Goal: Contribute content

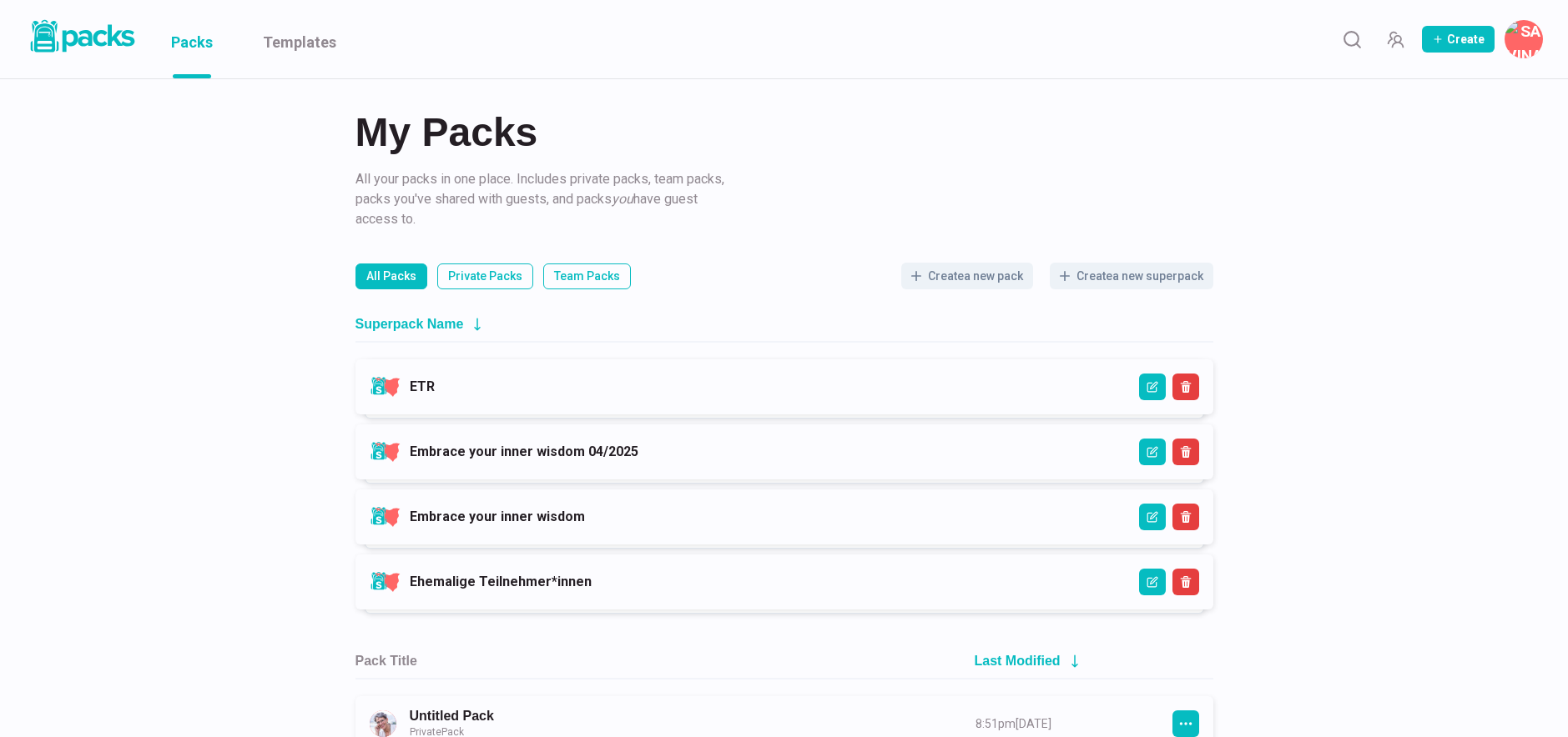
click at [459, 358] on div "Superpack Name ETR ETR Embrace your inner wisdom 04/2025 Embrace your inner wis…" at bounding box center [784, 463] width 857 height 296
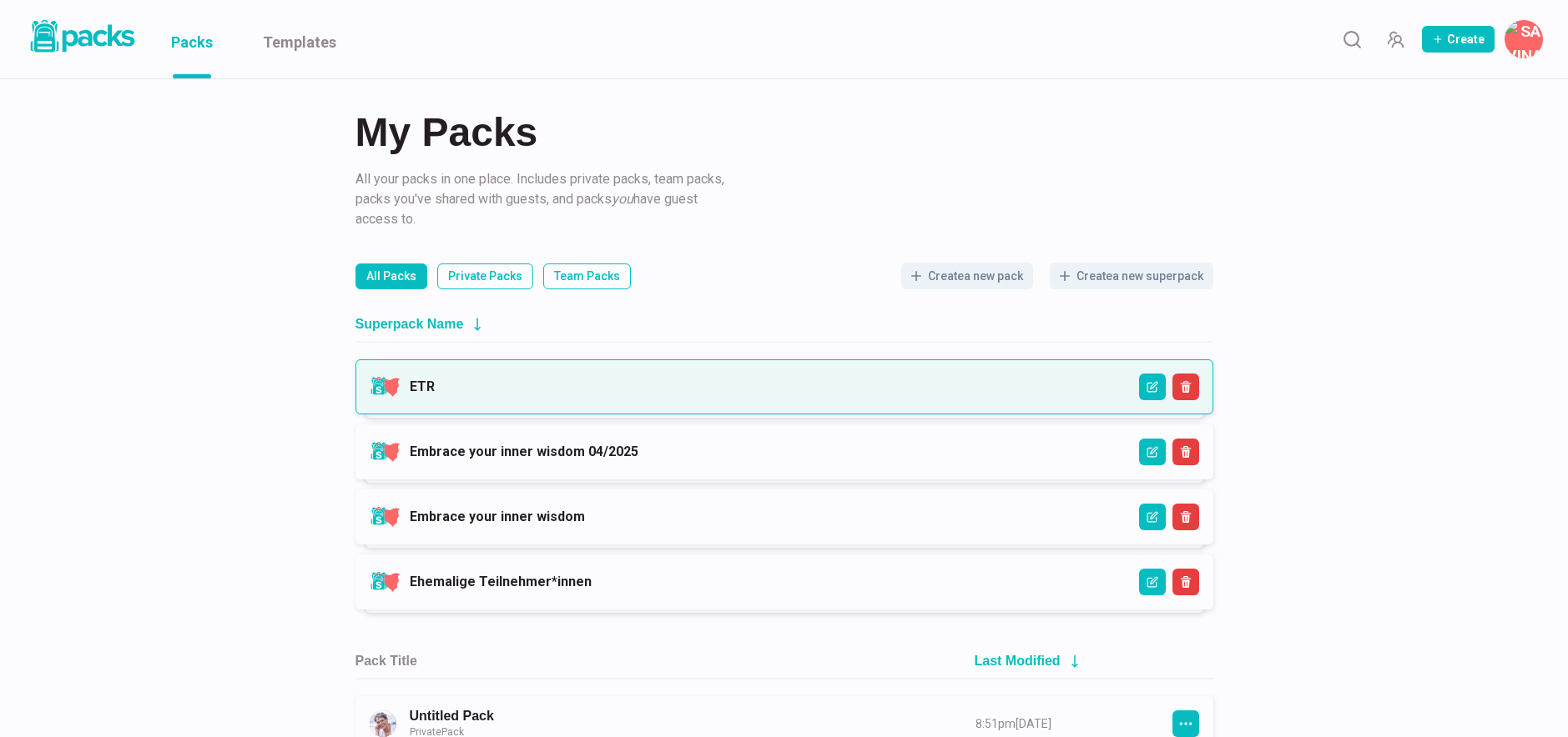
click at [435, 379] on link "ETR" at bounding box center [421, 386] width 25 height 16
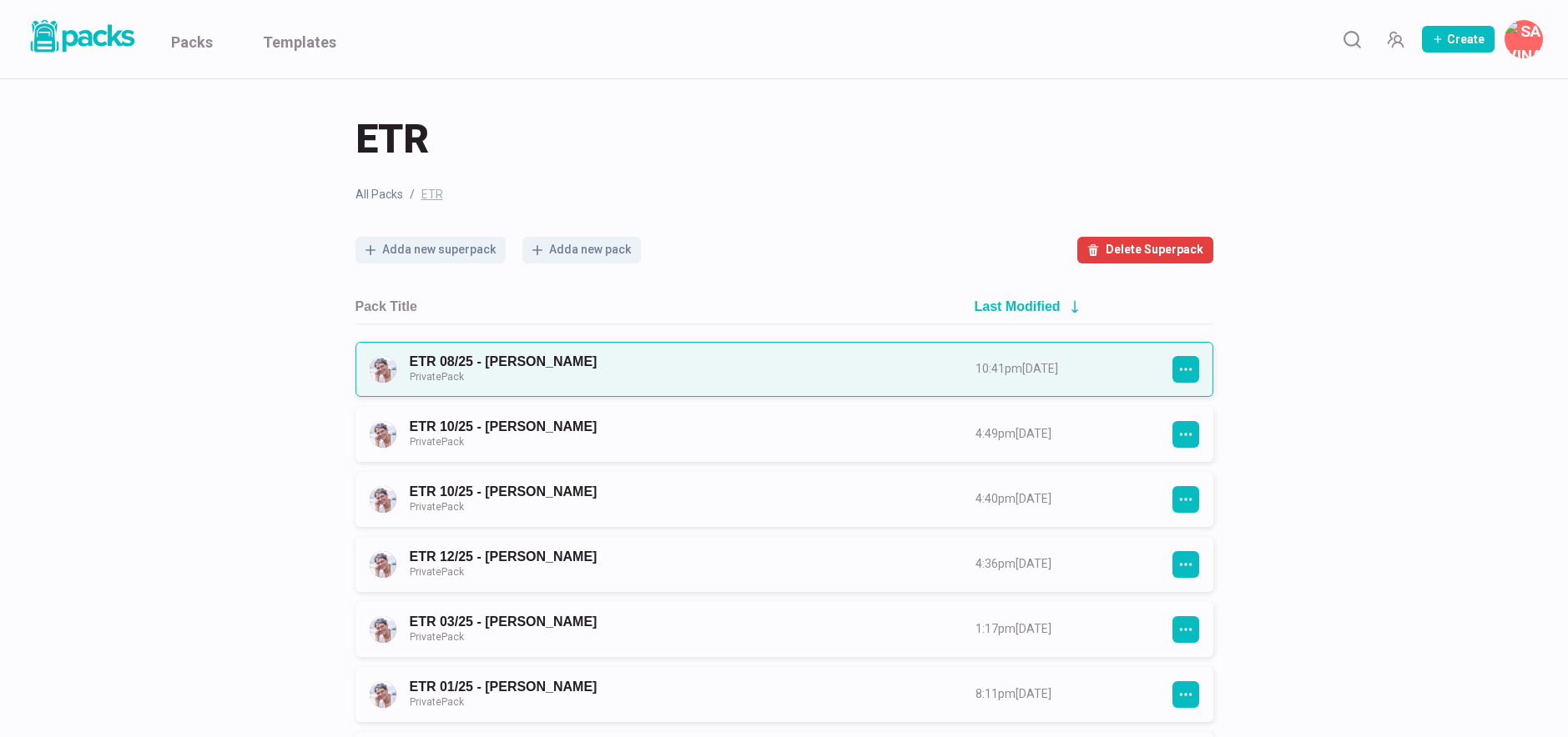
click at [644, 363] on link "ETR 08/25 - [PERSON_NAME] Private Pack" at bounding box center [678, 369] width 536 height 31
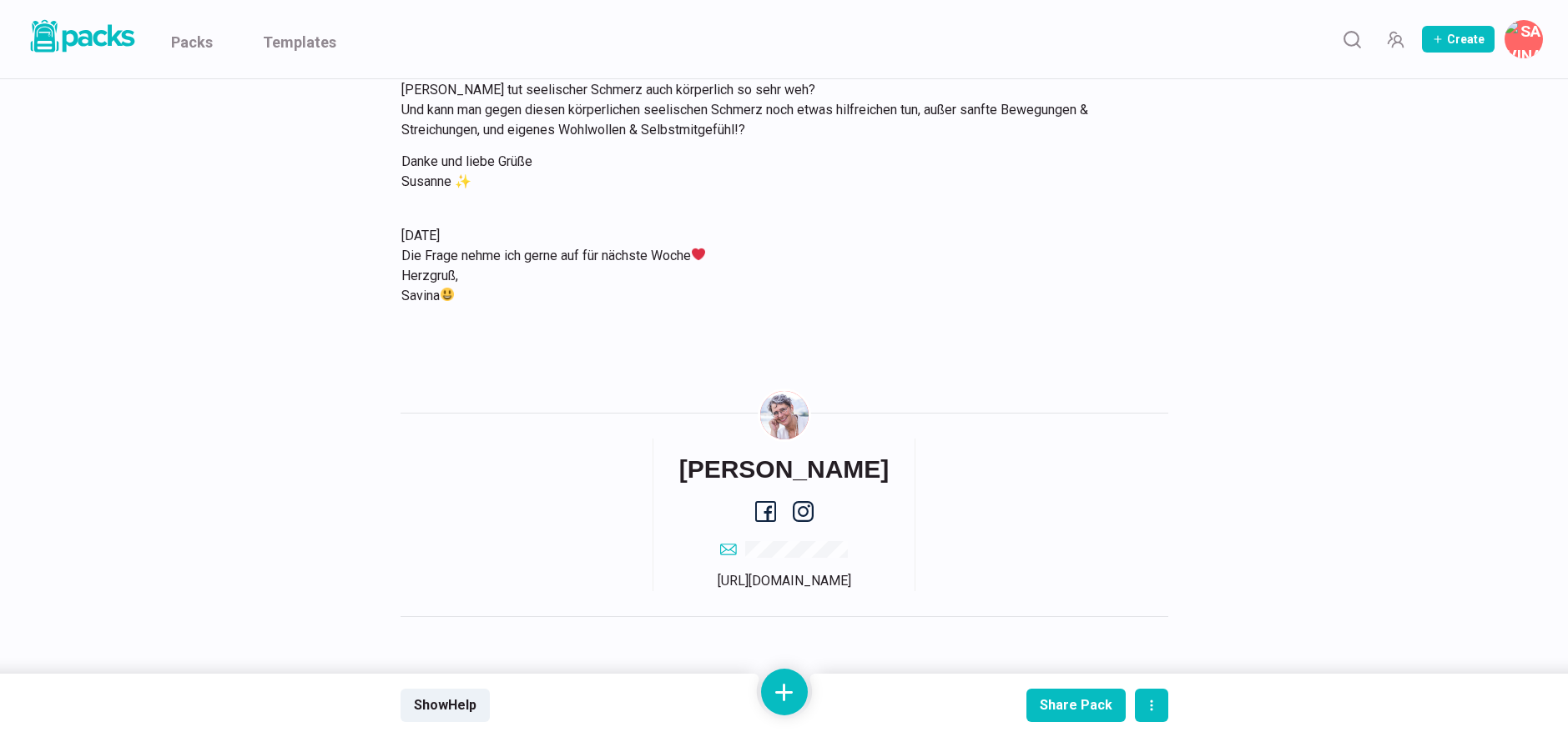
scroll to position [5737, 0]
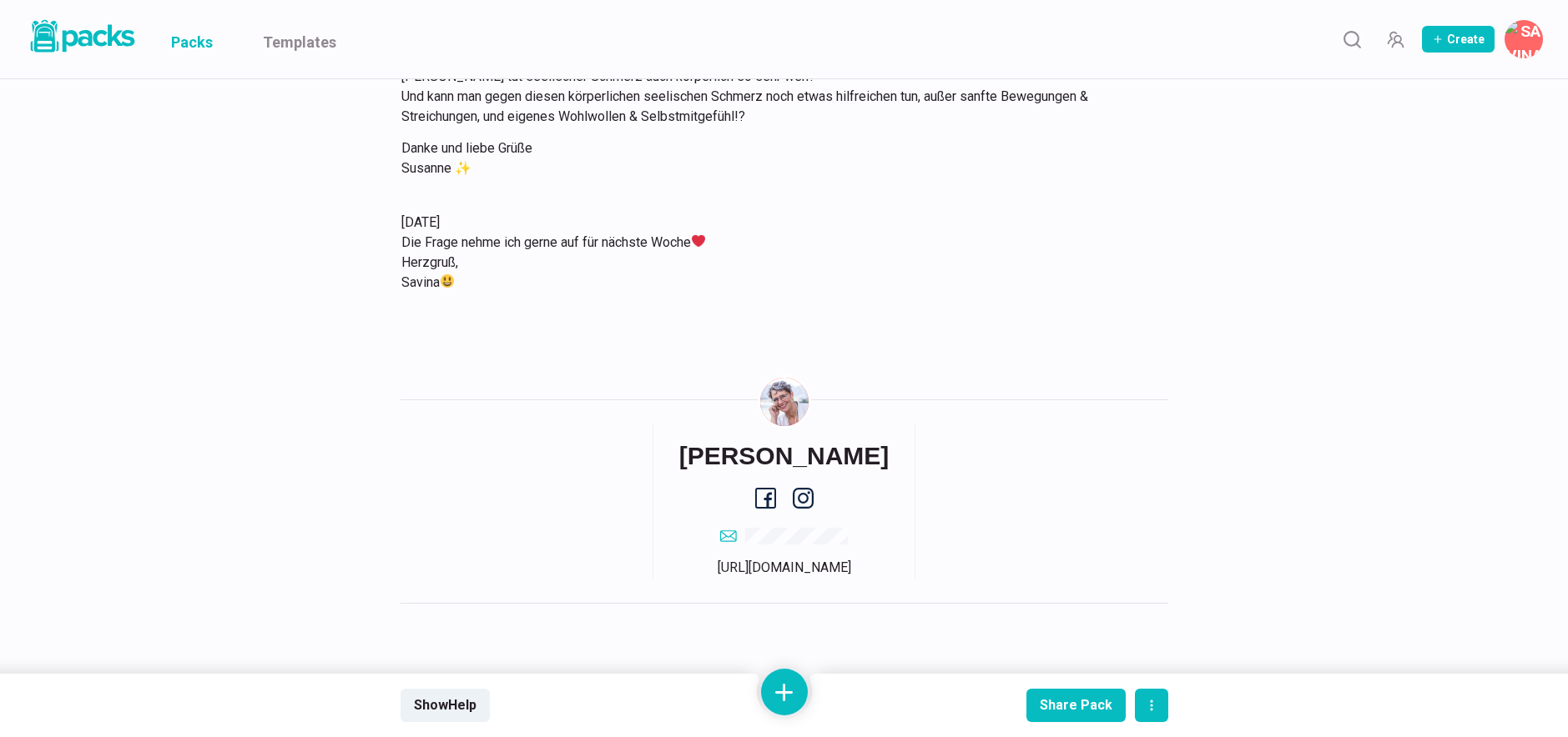
click at [202, 48] on link "Packs" at bounding box center [191, 39] width 41 height 78
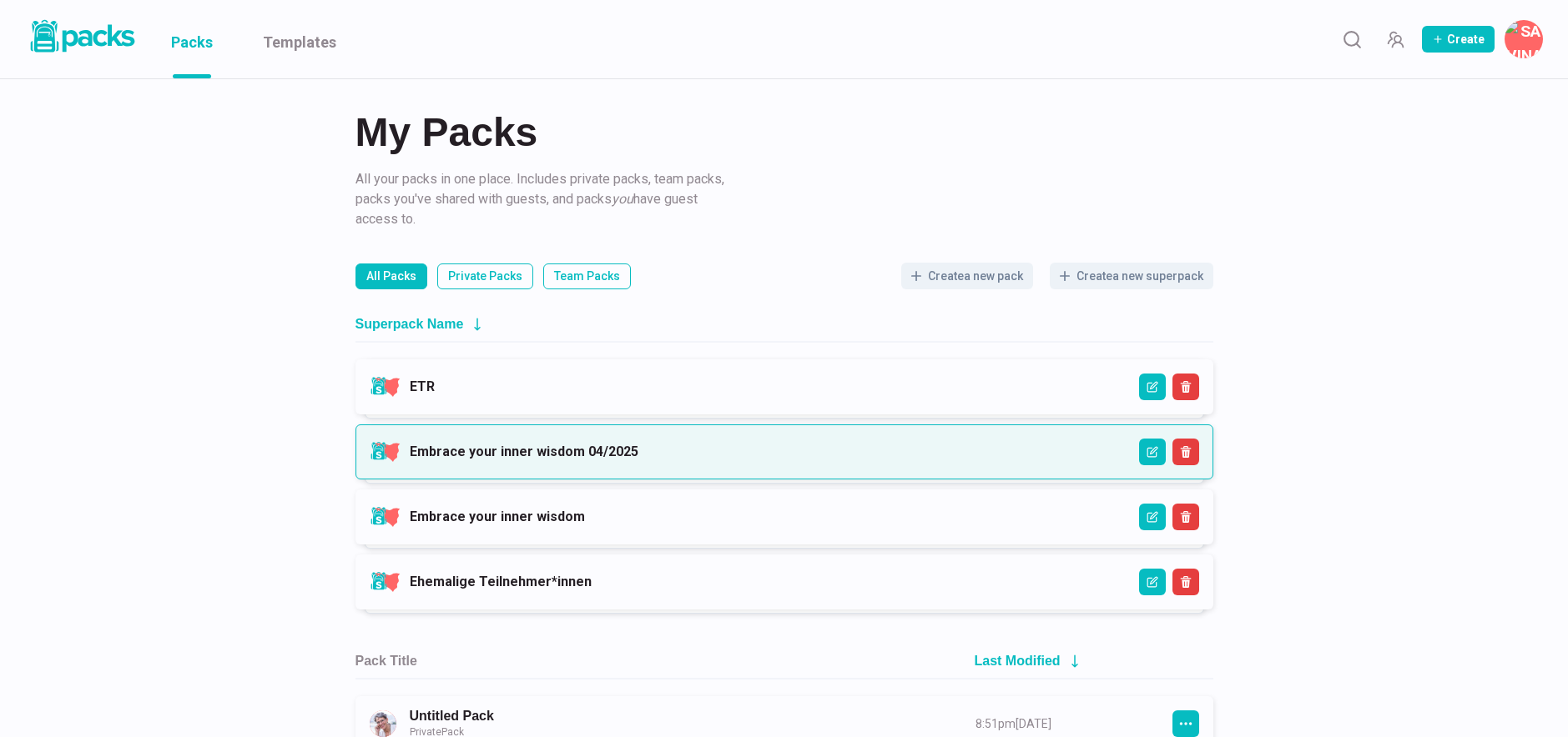
click at [638, 451] on link "Embrace your inner wisdom 04/2025" at bounding box center [523, 452] width 229 height 16
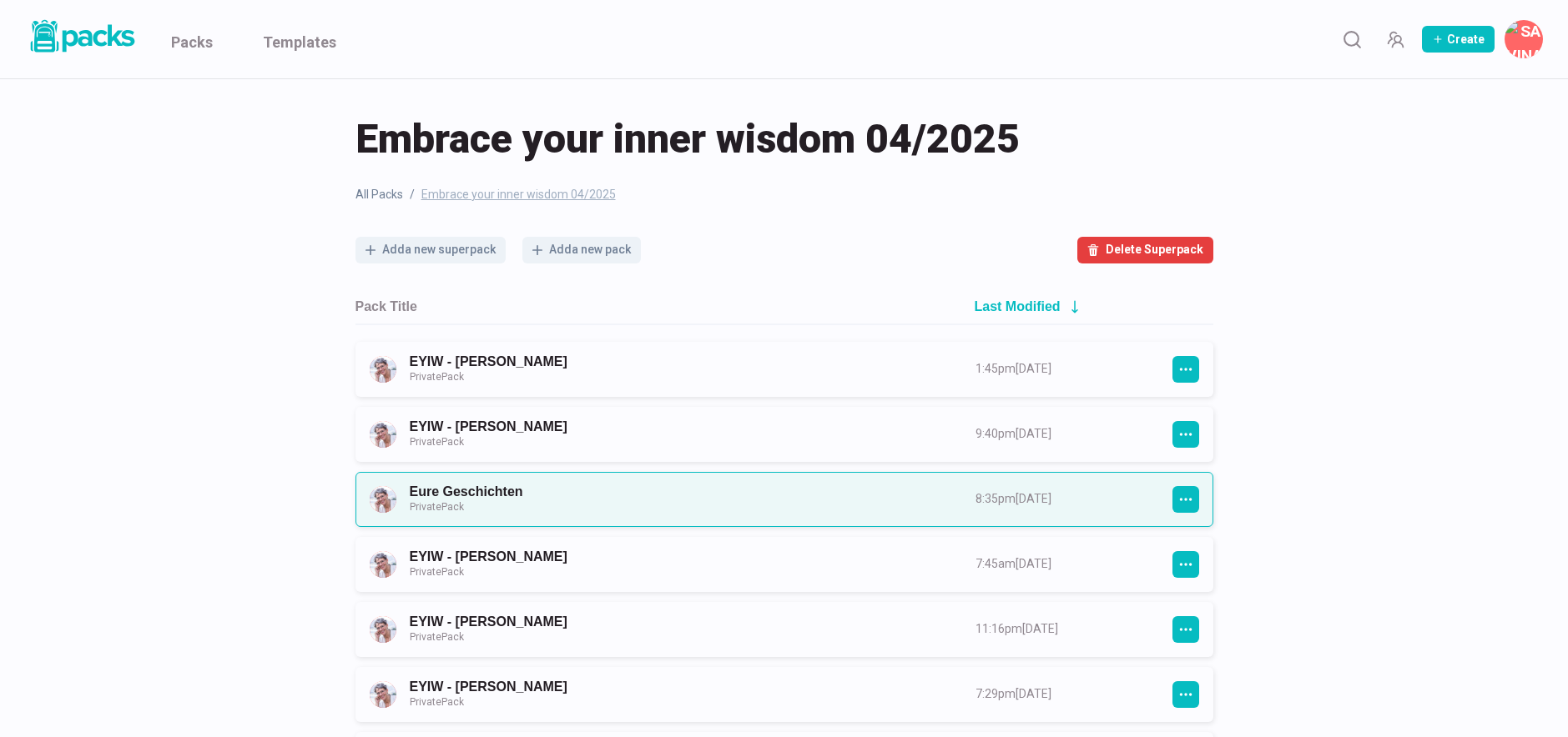
scroll to position [18, 0]
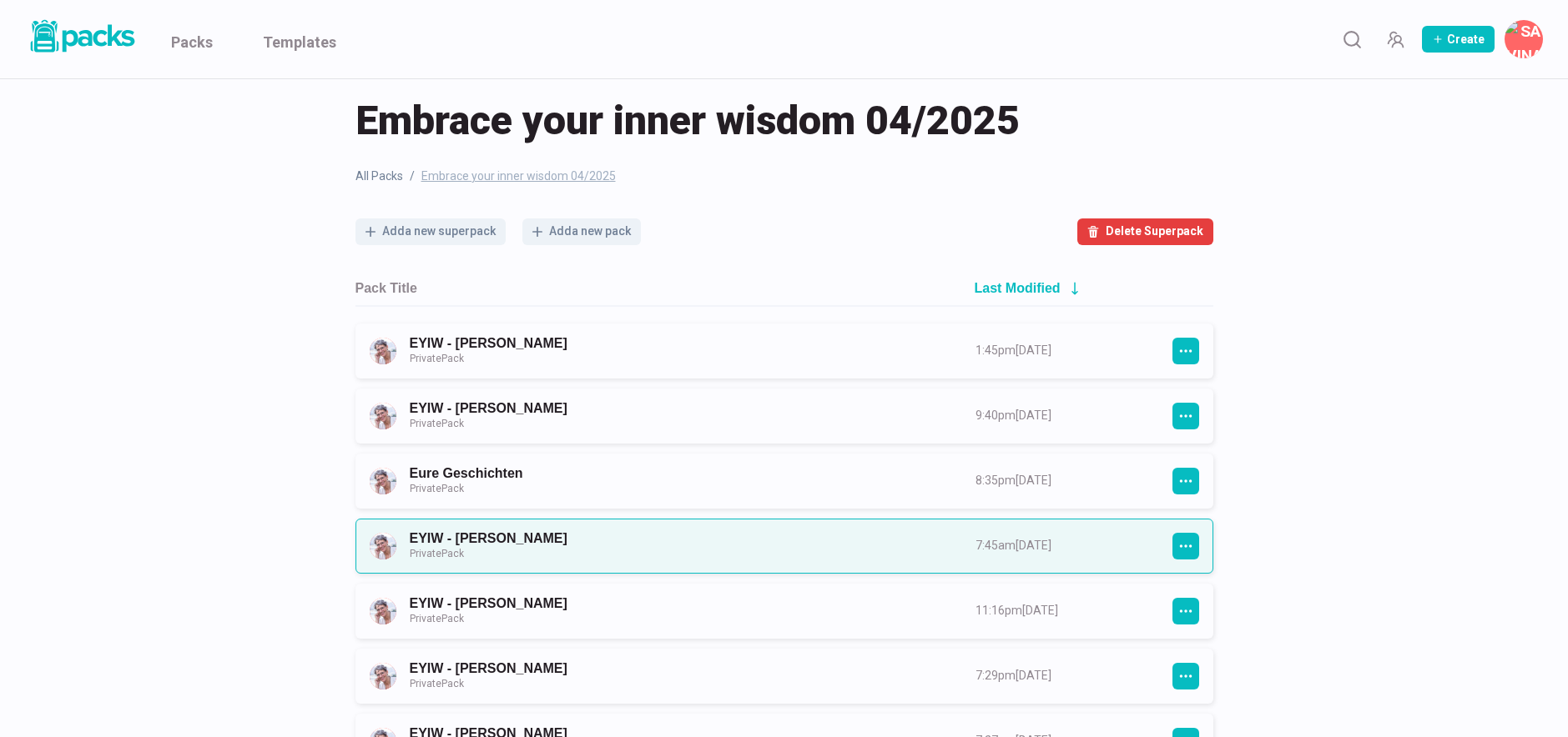
click at [573, 530] on link "EYIW - [PERSON_NAME] Private Pack" at bounding box center [678, 546] width 536 height 31
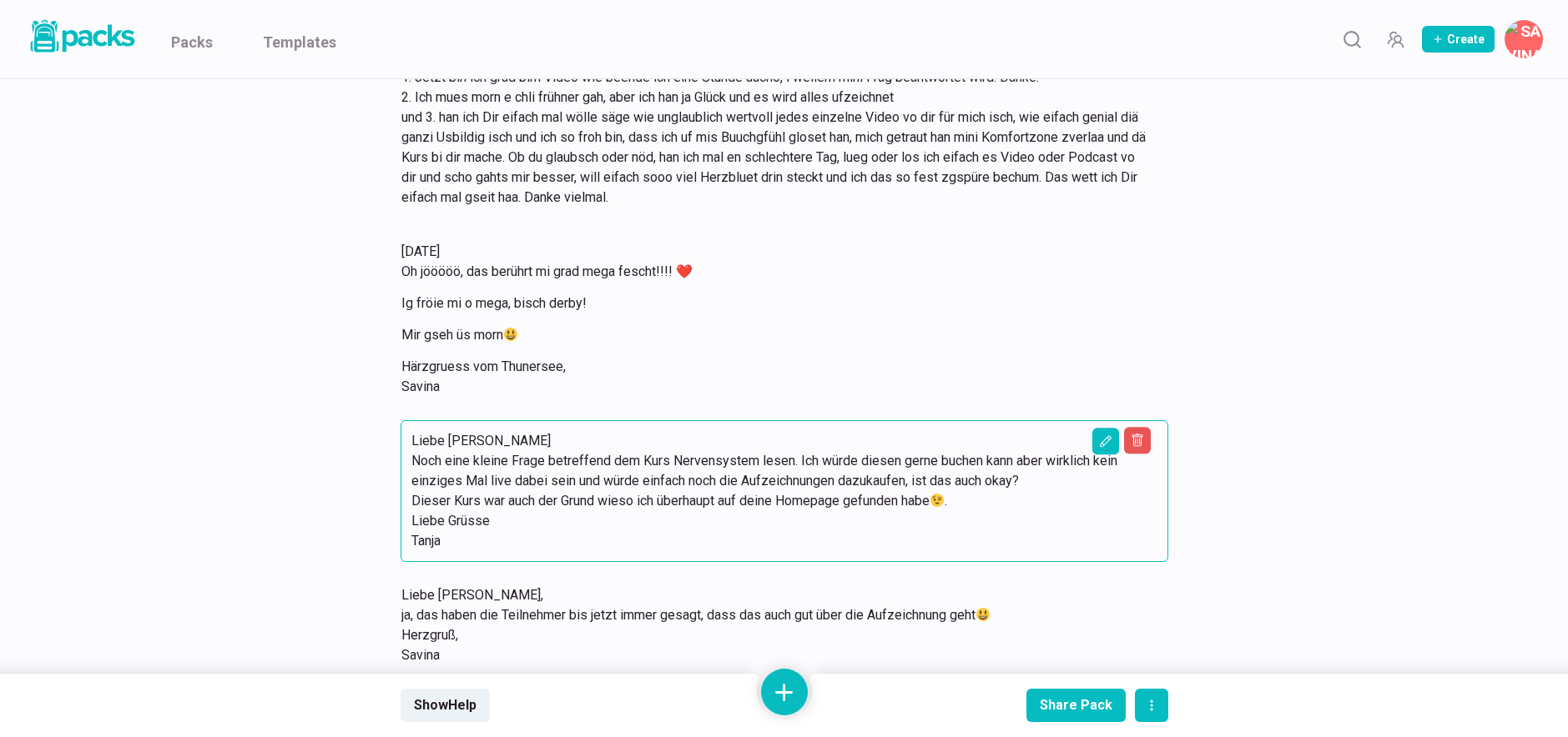
scroll to position [2880, 0]
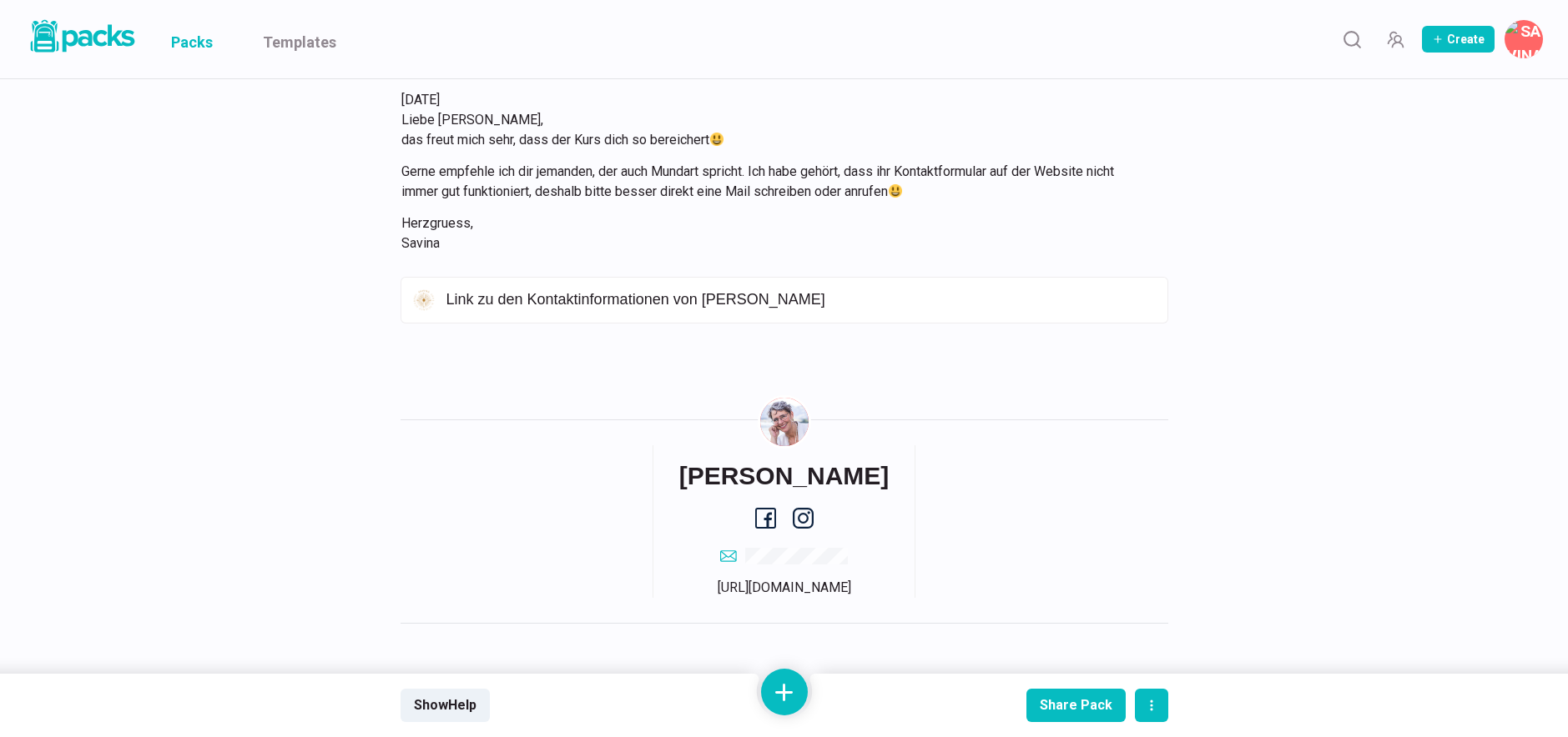
click at [205, 44] on link "Packs" at bounding box center [191, 39] width 41 height 78
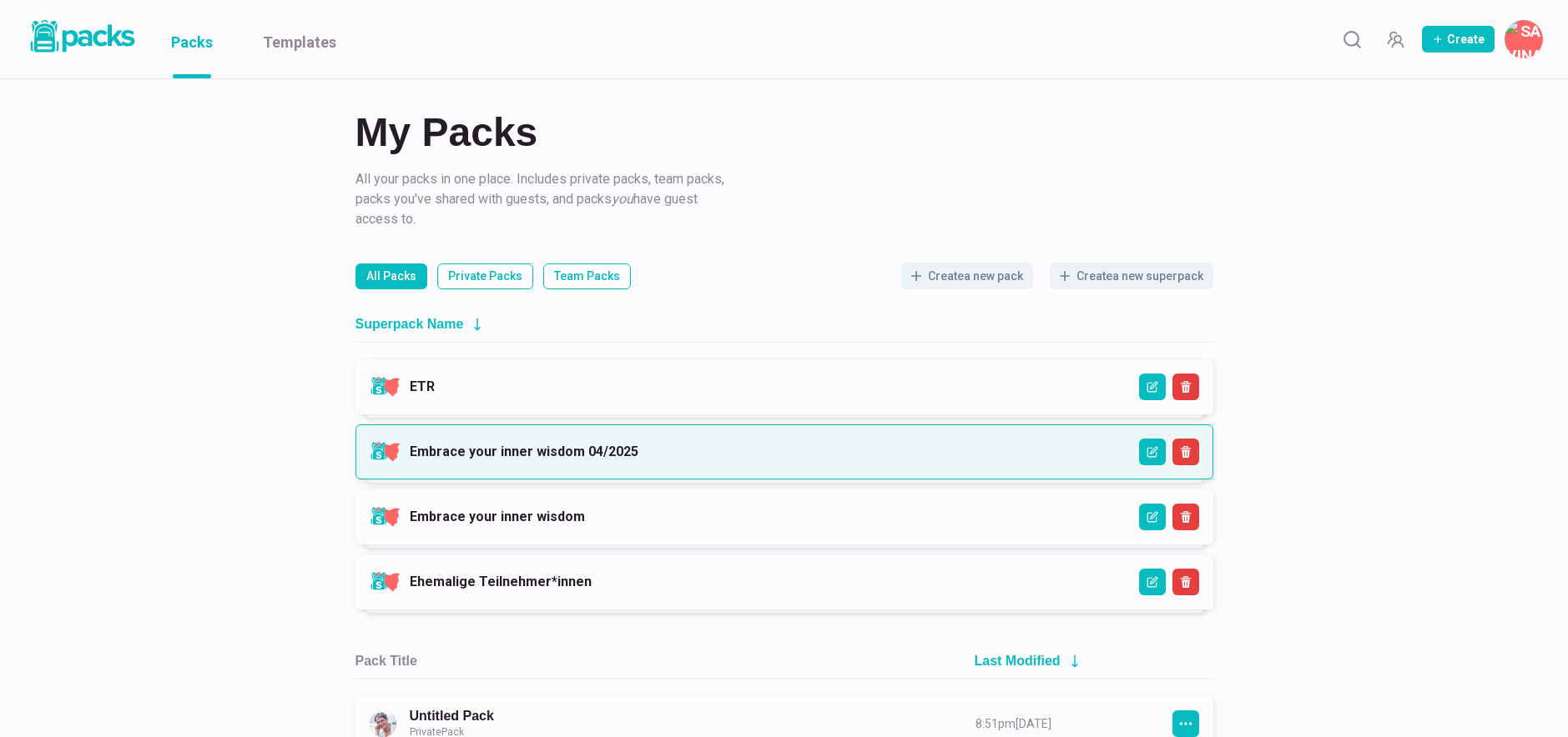
scroll to position [4, 0]
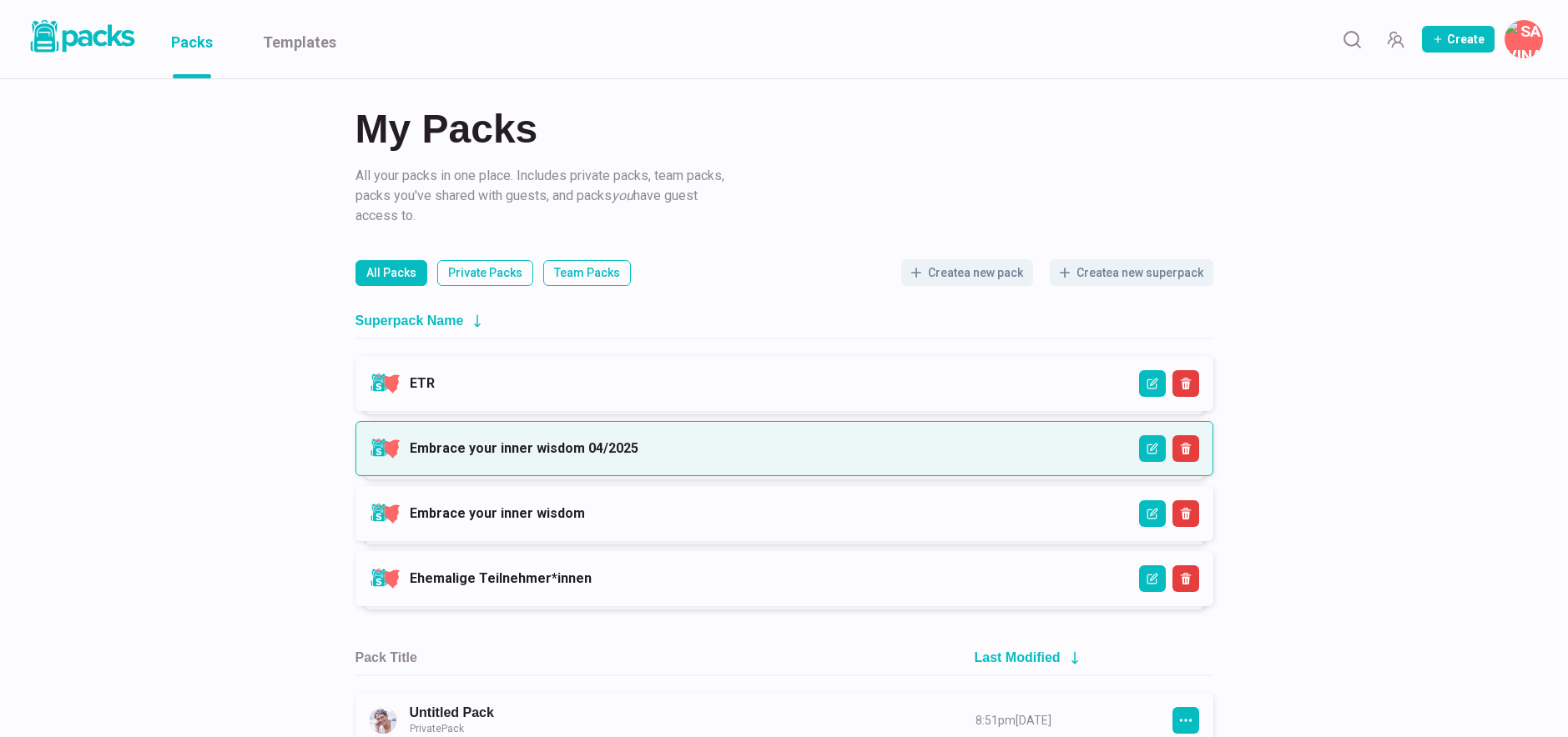
click at [638, 454] on link "Embrace your inner wisdom 04/2025" at bounding box center [523, 448] width 229 height 16
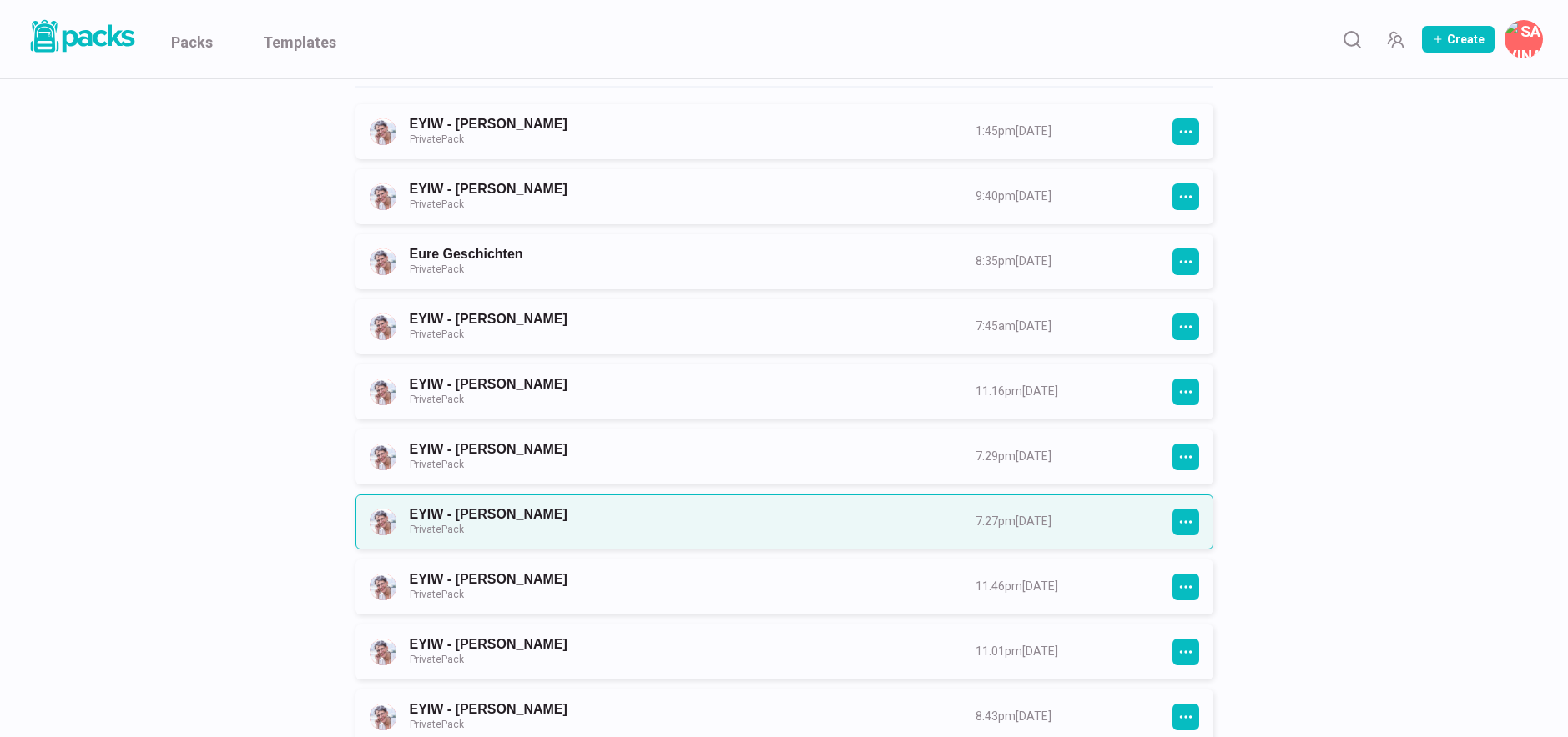
scroll to position [274, 0]
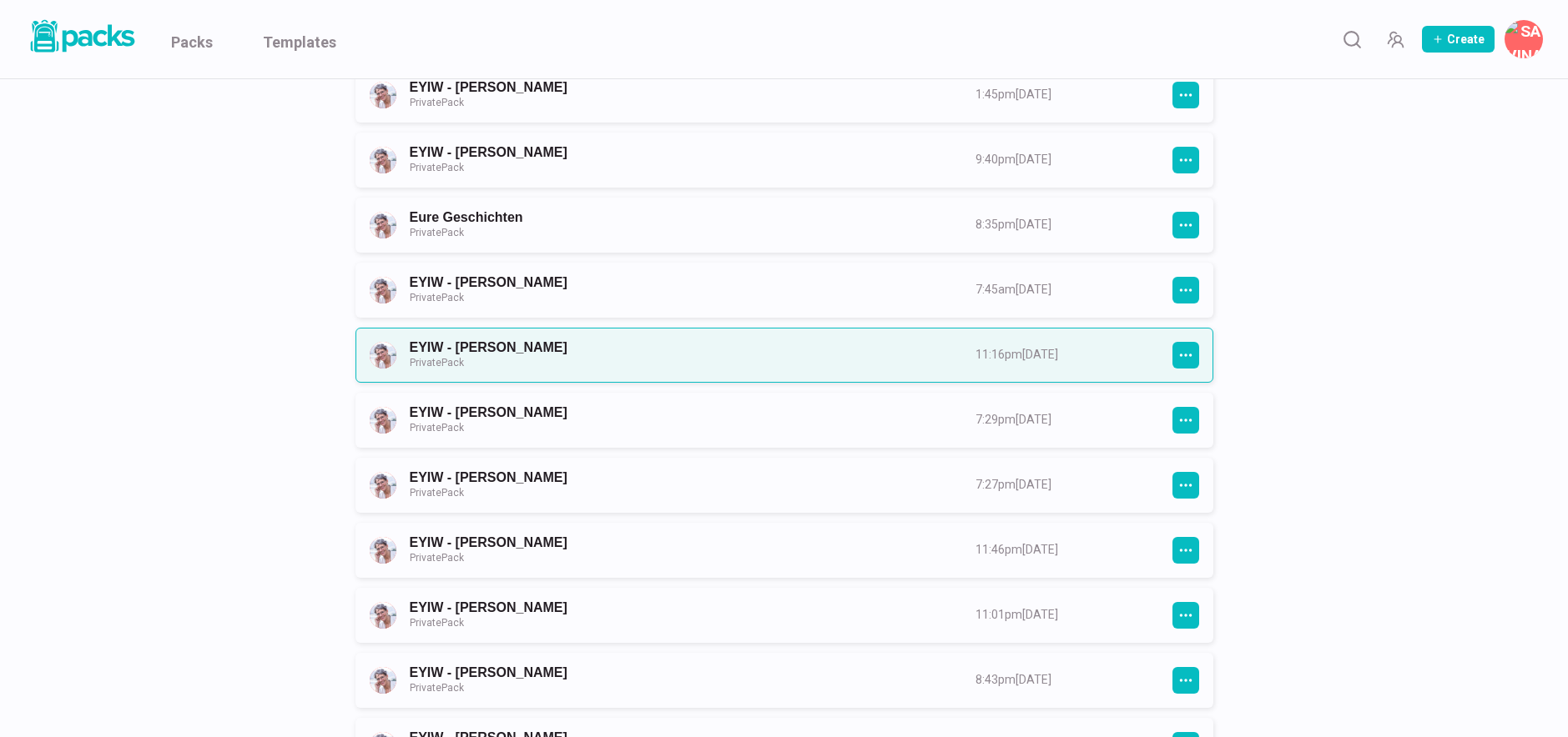
click at [625, 369] on link "EYIW - [PERSON_NAME] Private Pack" at bounding box center [678, 355] width 536 height 31
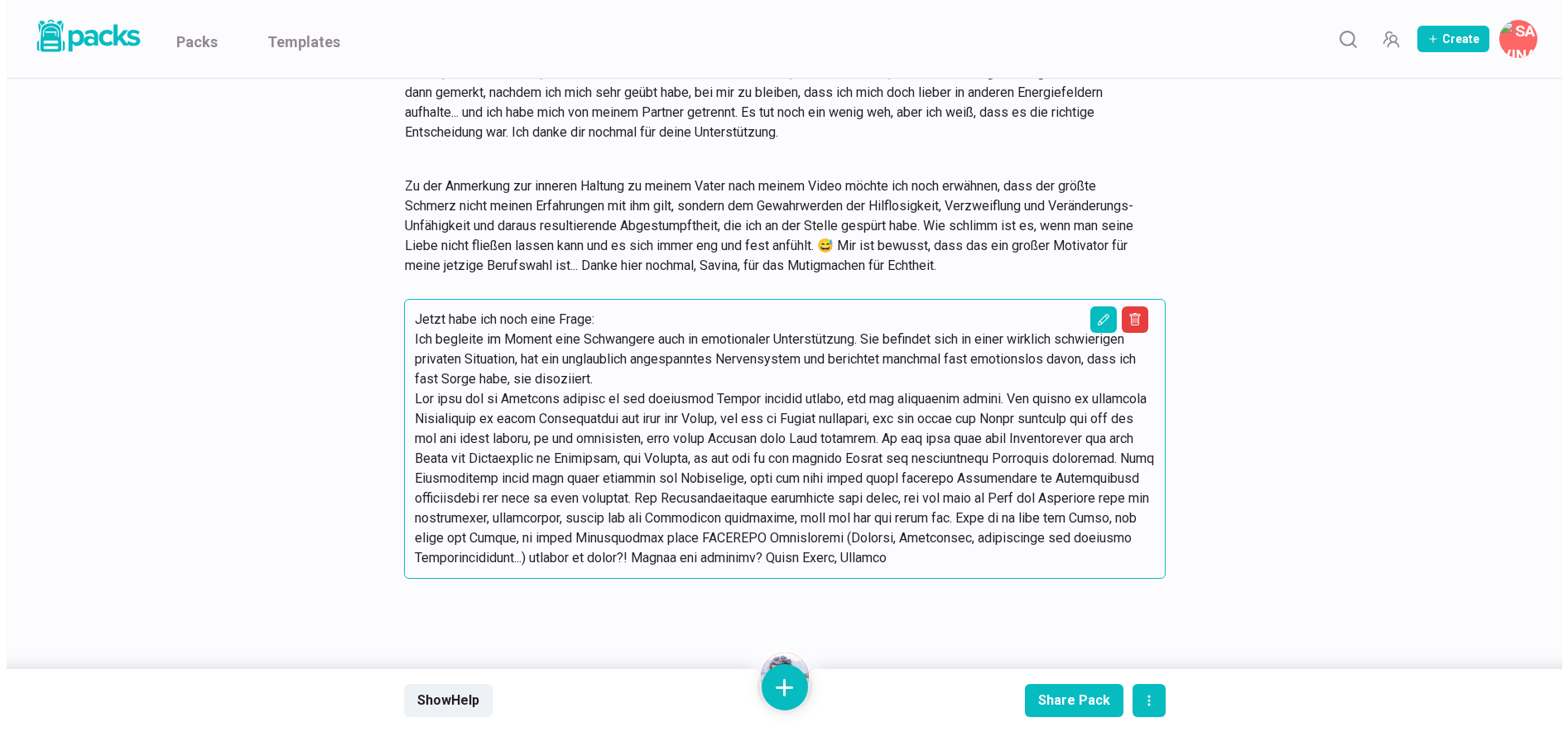
scroll to position [2038, 0]
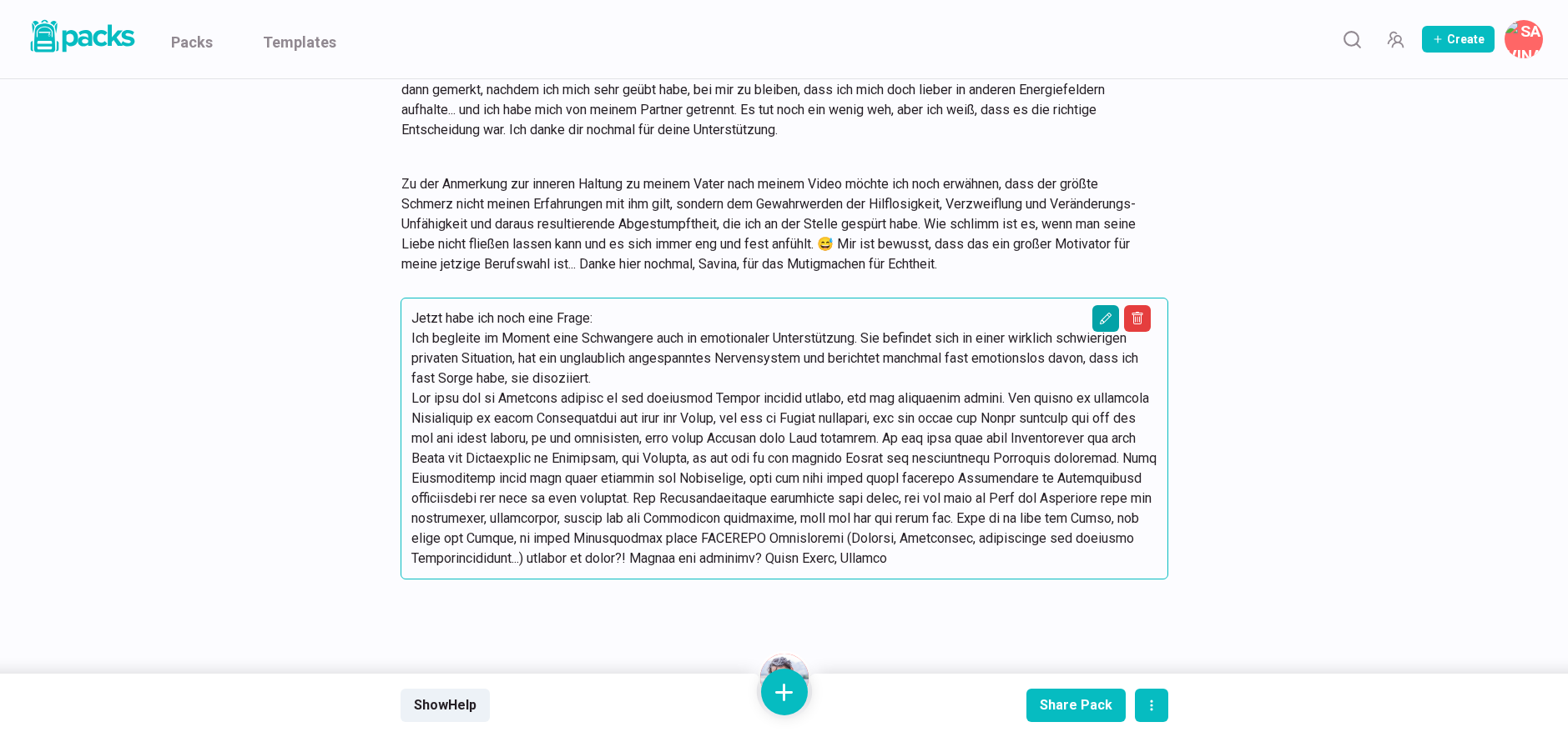
click at [1103, 320] on icon "Edit asset" at bounding box center [1105, 318] width 14 height 14
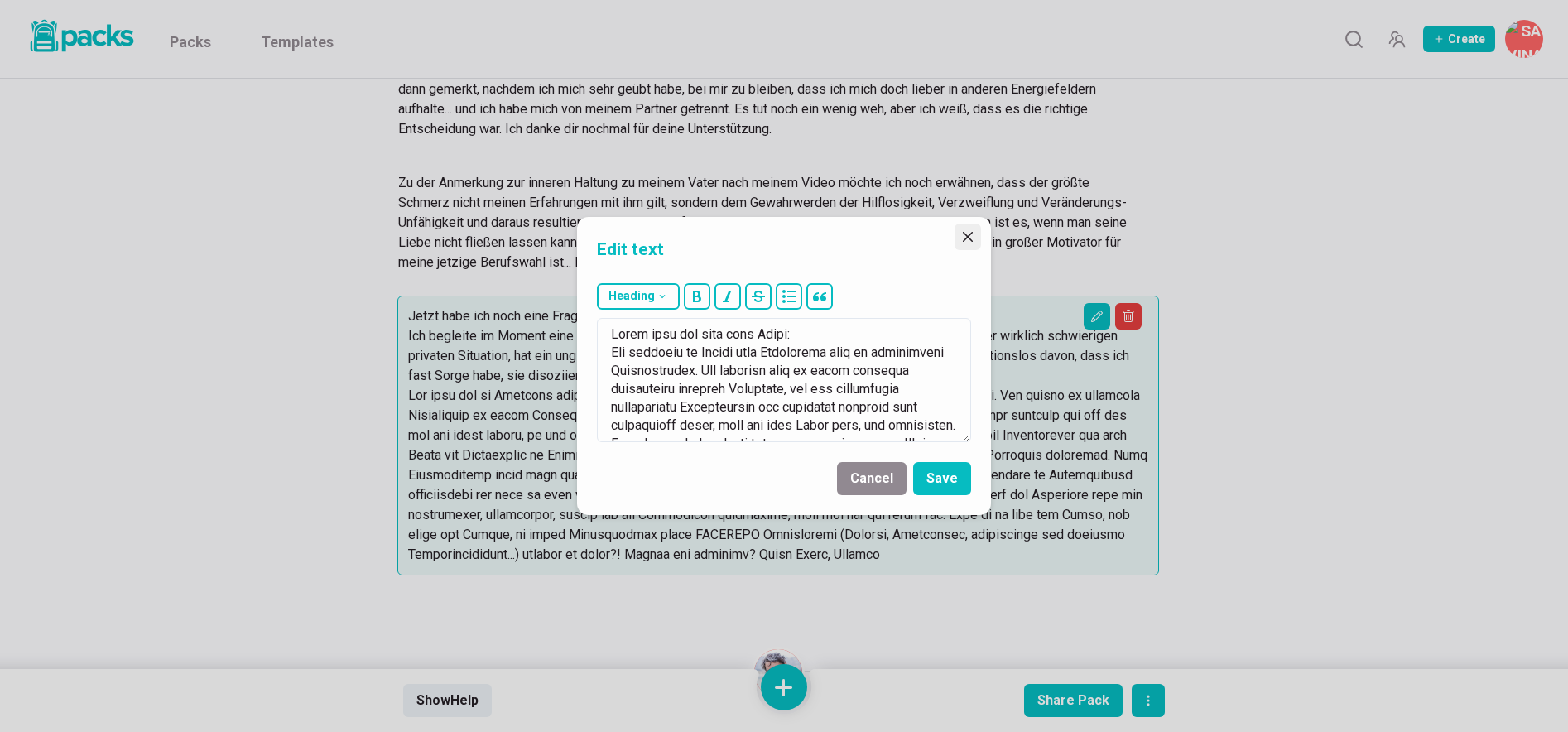
click at [972, 241] on icon "Close" at bounding box center [968, 236] width 10 height 10
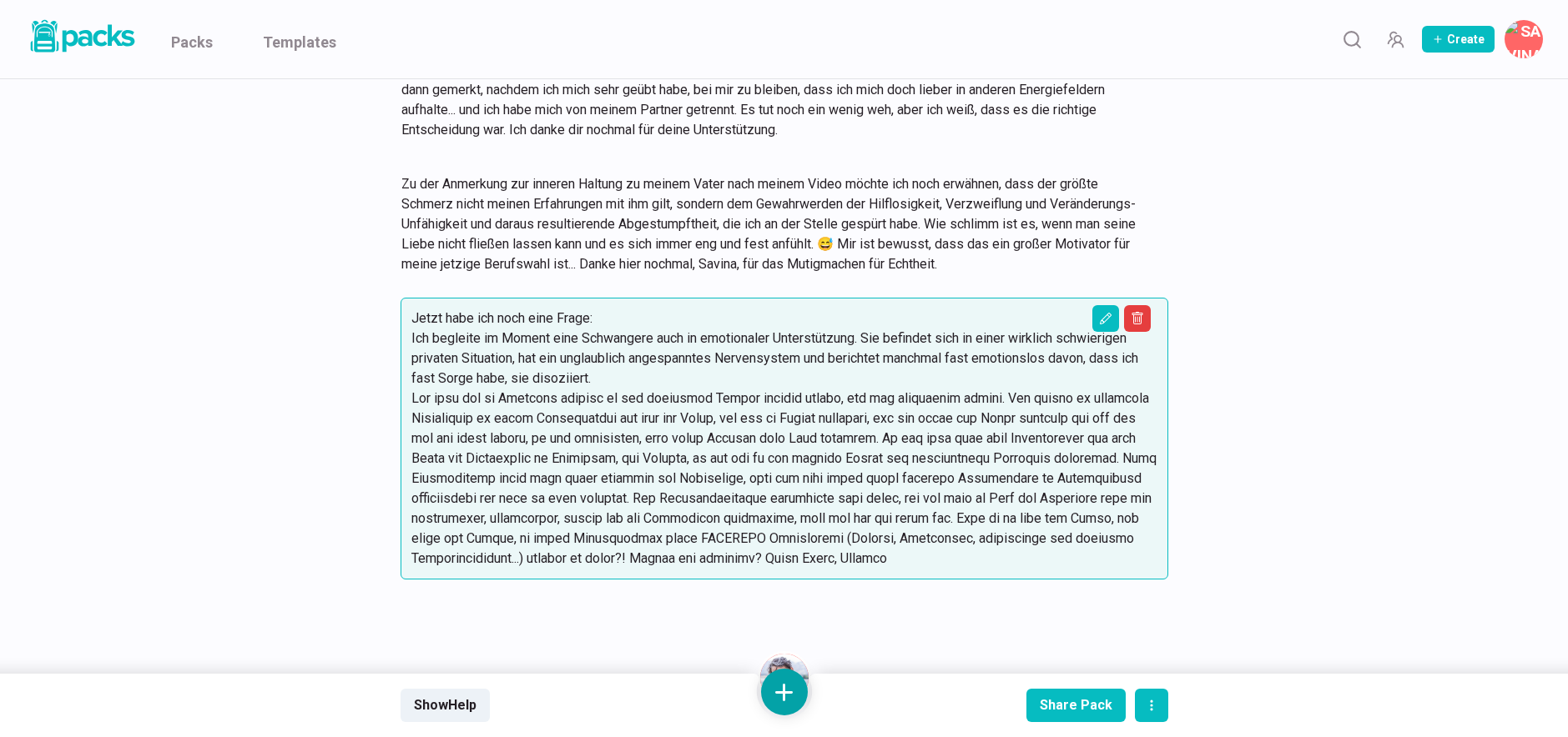
click at [785, 689] on button at bounding box center [784, 692] width 47 height 47
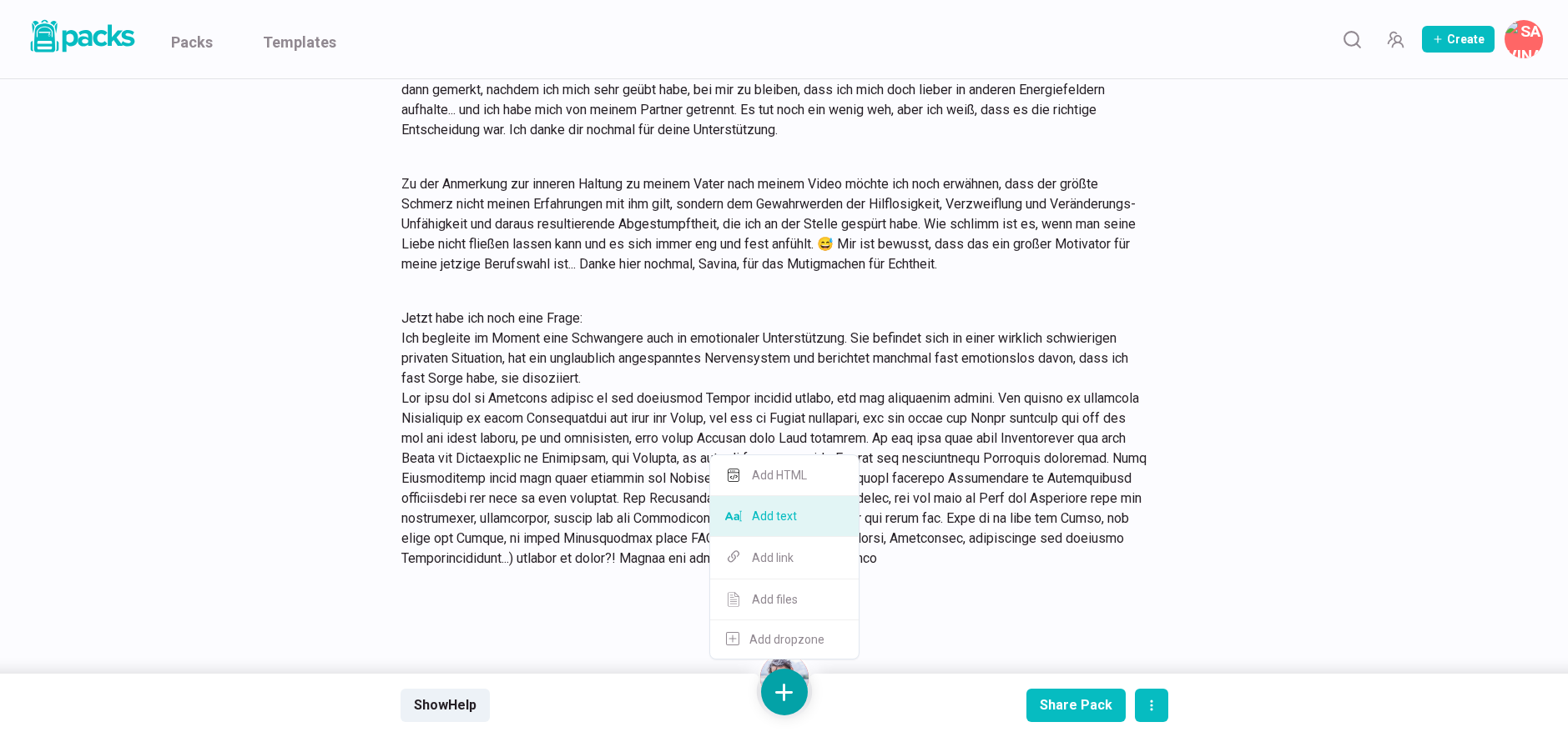
click at [801, 518] on button "Add text" at bounding box center [784, 517] width 149 height 41
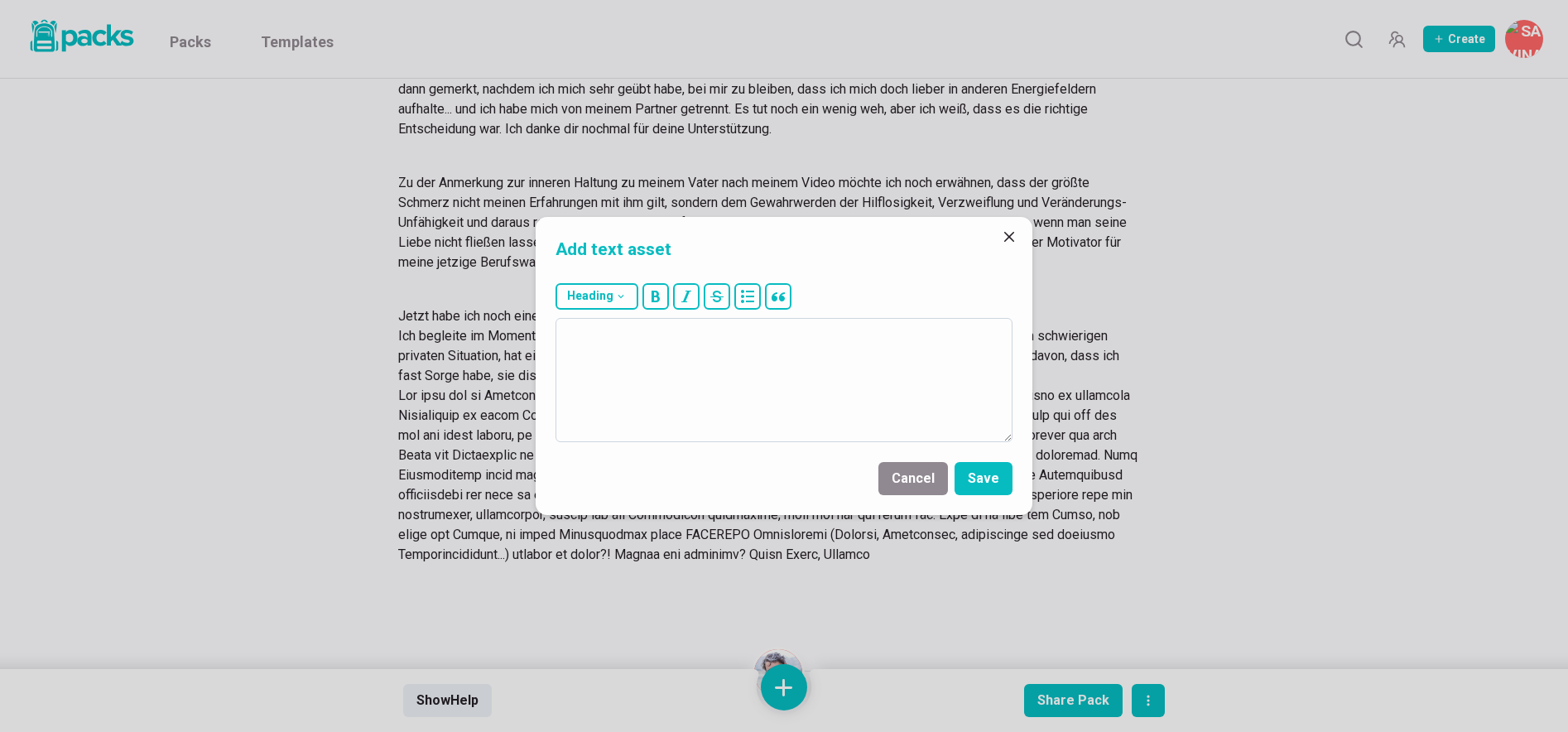
click at [804, 395] on textarea at bounding box center [784, 380] width 457 height 124
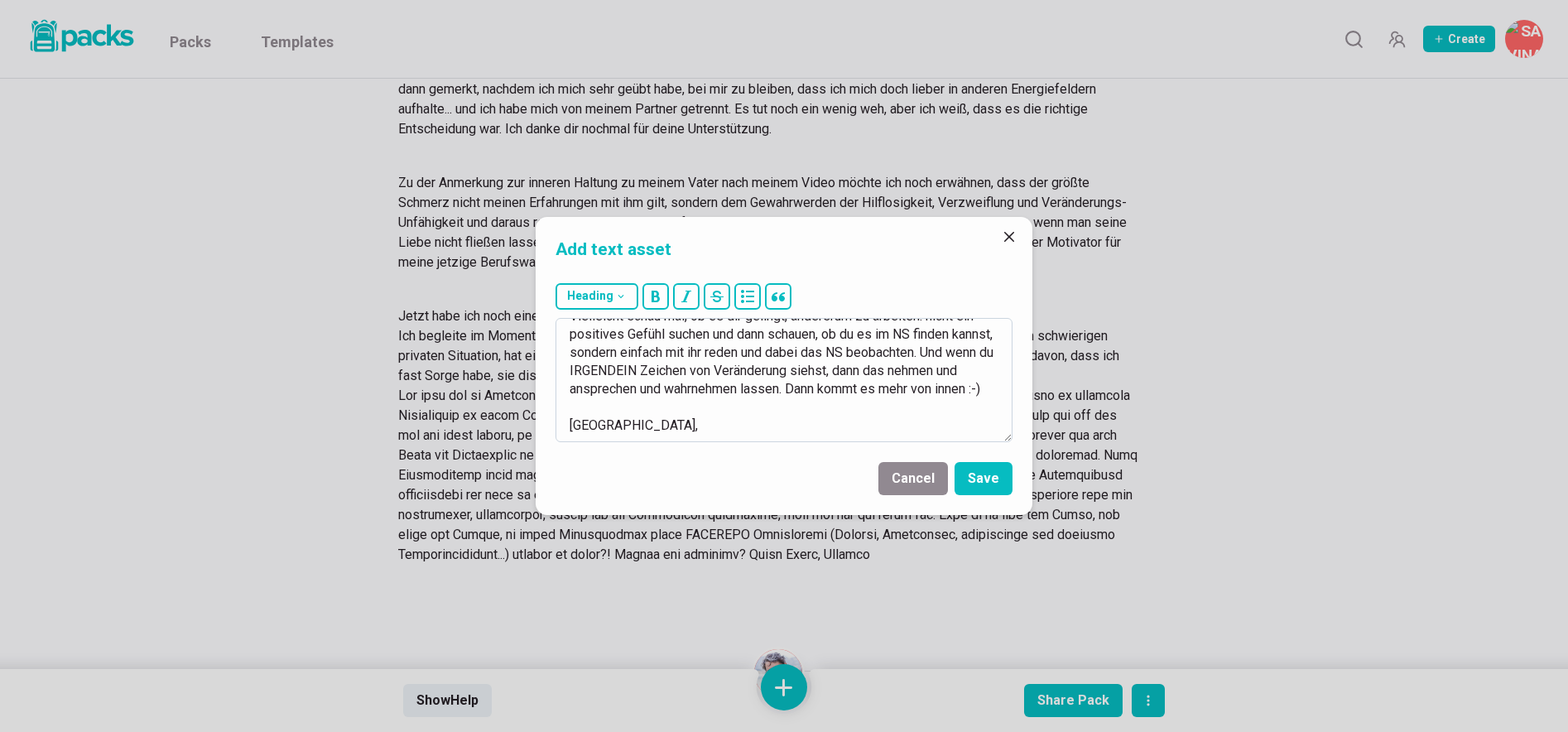
scroll to position [211, 0]
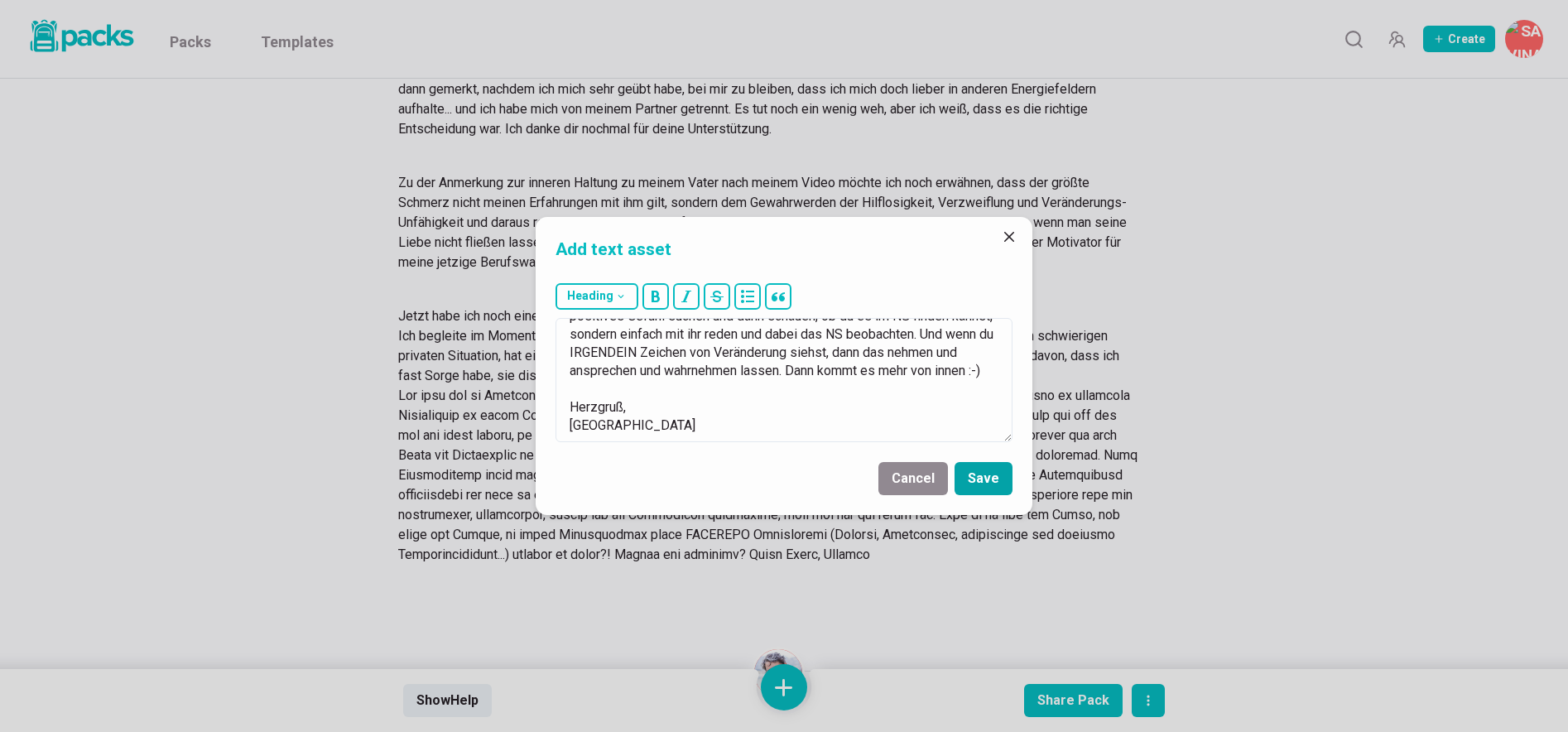
type textarea "Liebe [PERSON_NAME], das ist eine Frage, die schon zu Trauma gehört. Das hört s…"
click at [983, 479] on button "Save" at bounding box center [984, 479] width 58 height 33
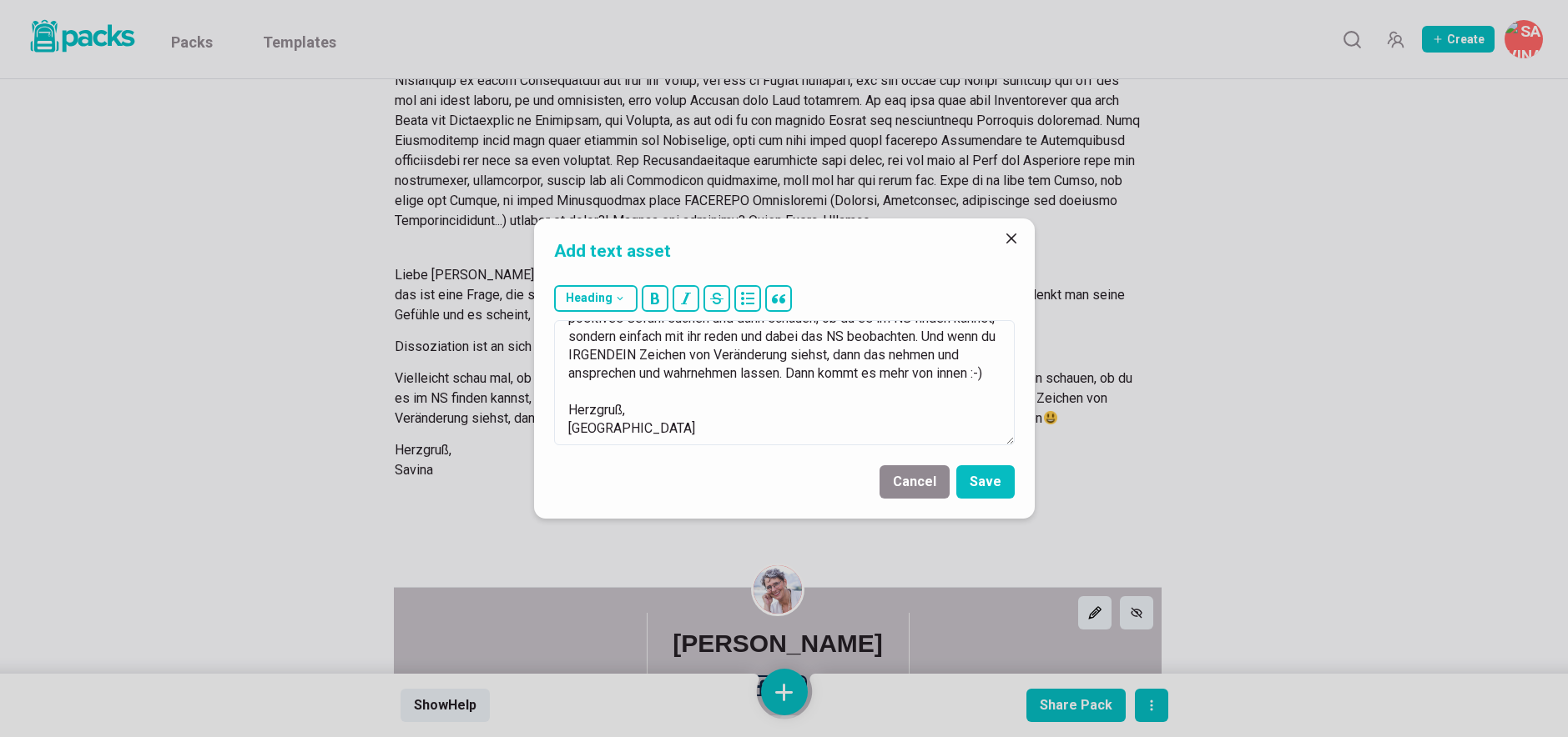
scroll to position [2452, 0]
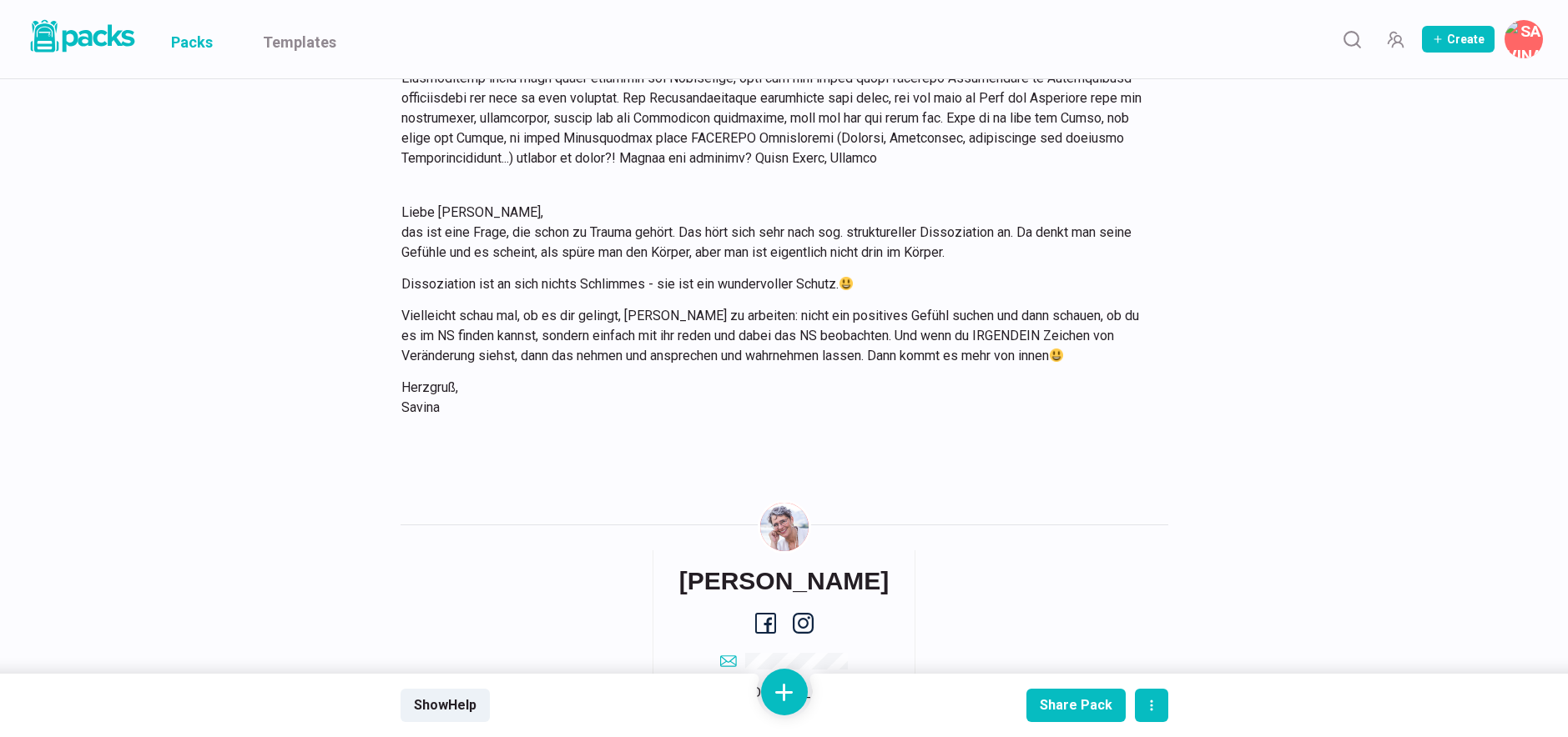
click at [197, 41] on link "Packs" at bounding box center [191, 39] width 41 height 78
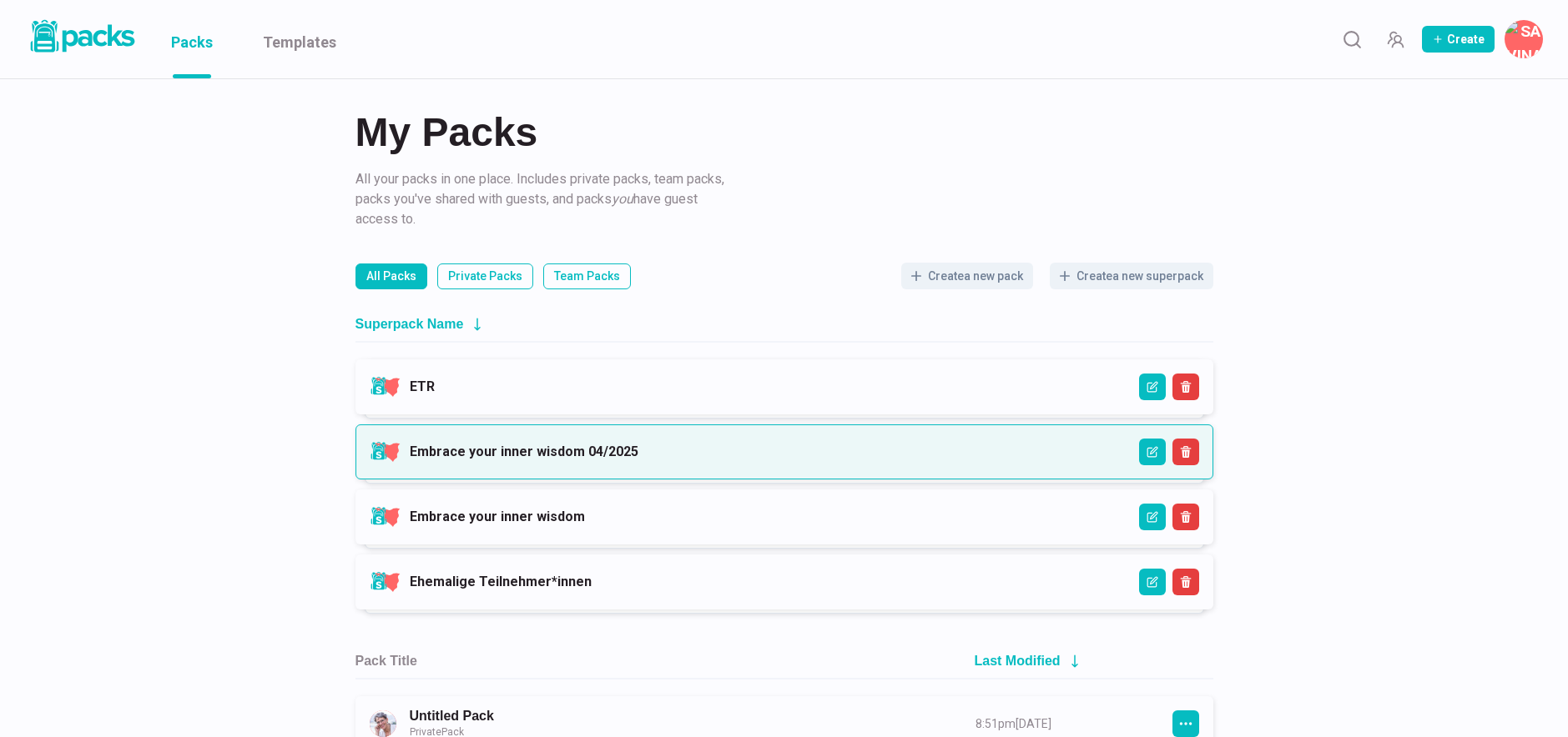
click at [582, 455] on link "Embrace your inner wisdom 04/2025" at bounding box center [523, 452] width 229 height 16
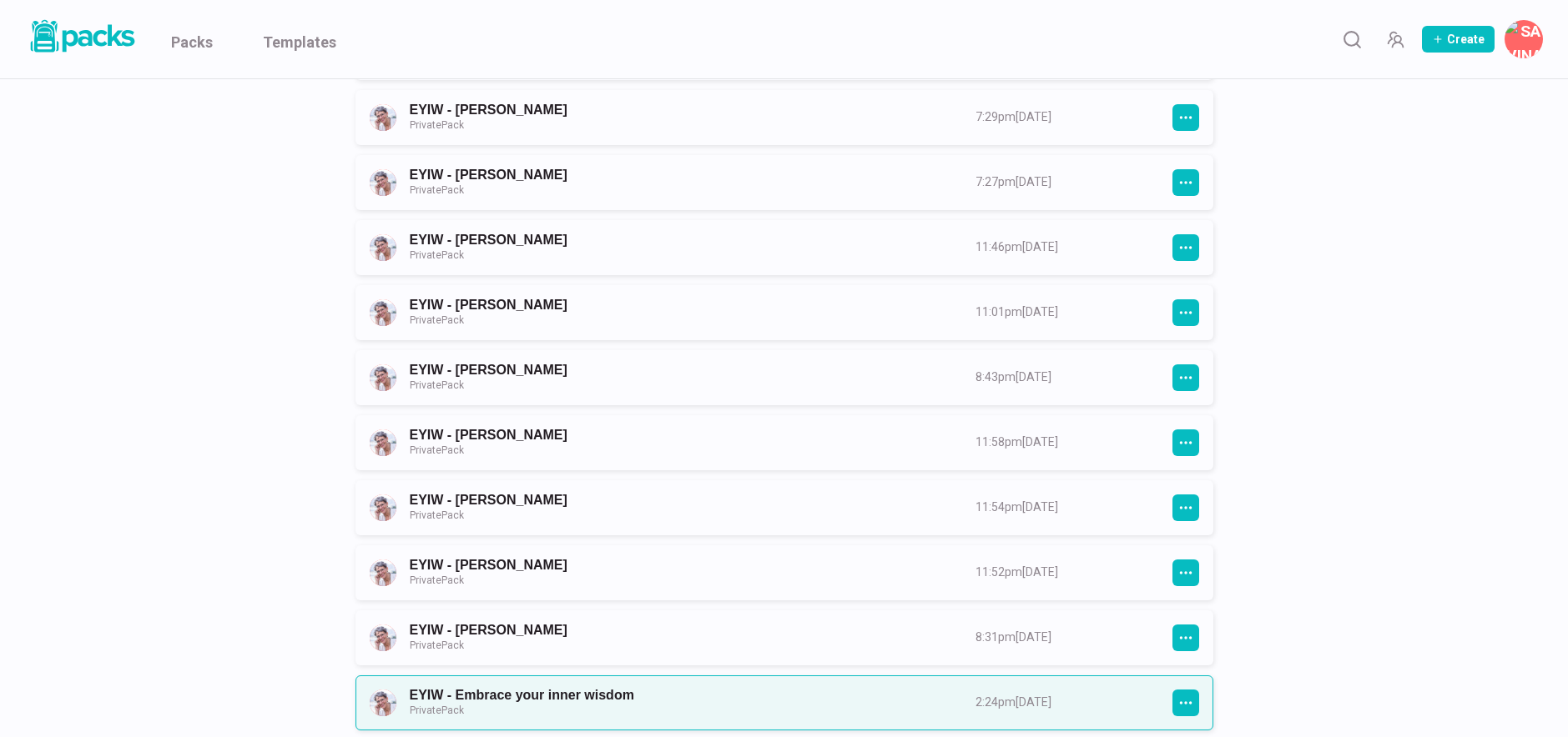
scroll to position [581, 0]
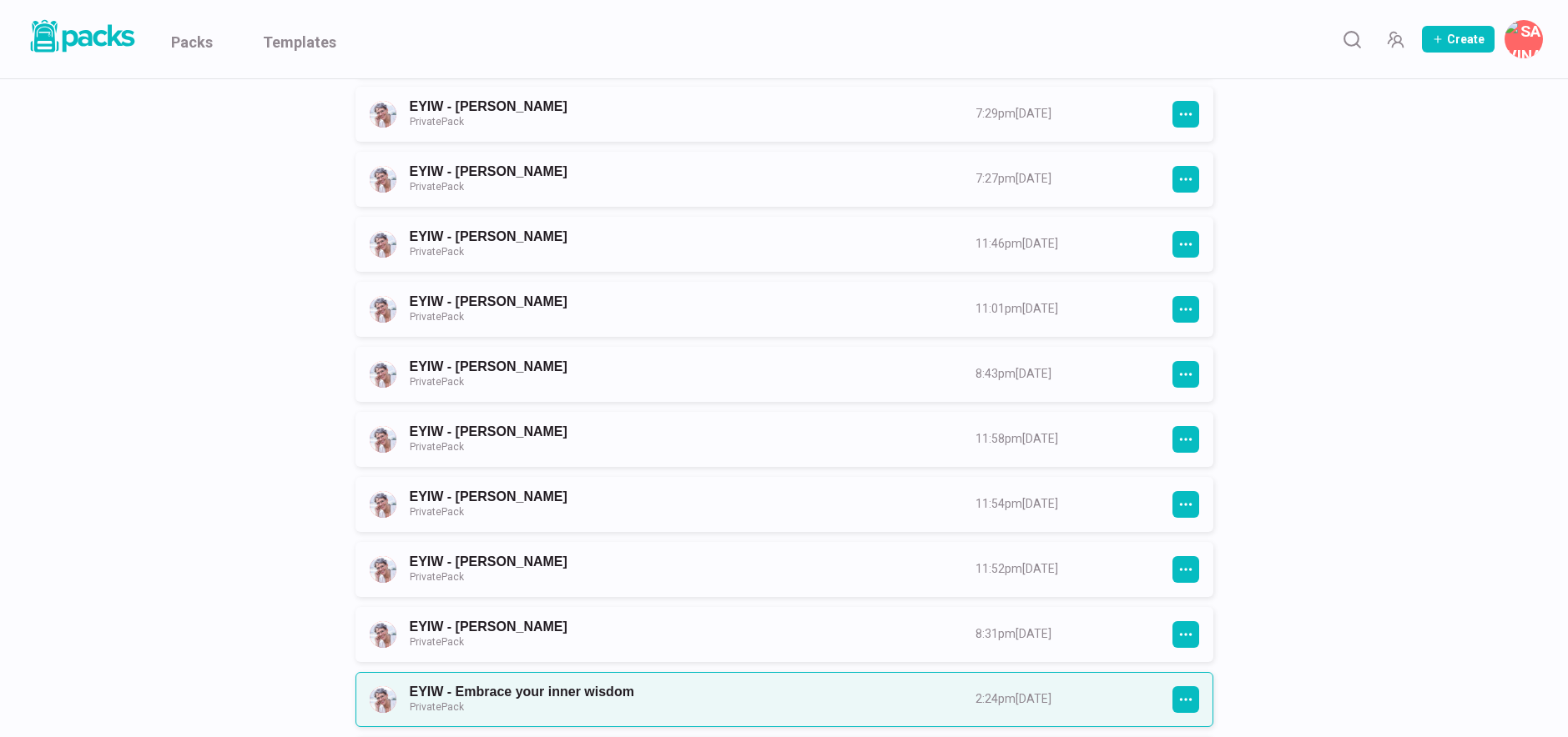
click at [633, 703] on link "EYIW - Embrace your inner wisdom Private Pack" at bounding box center [678, 699] width 536 height 31
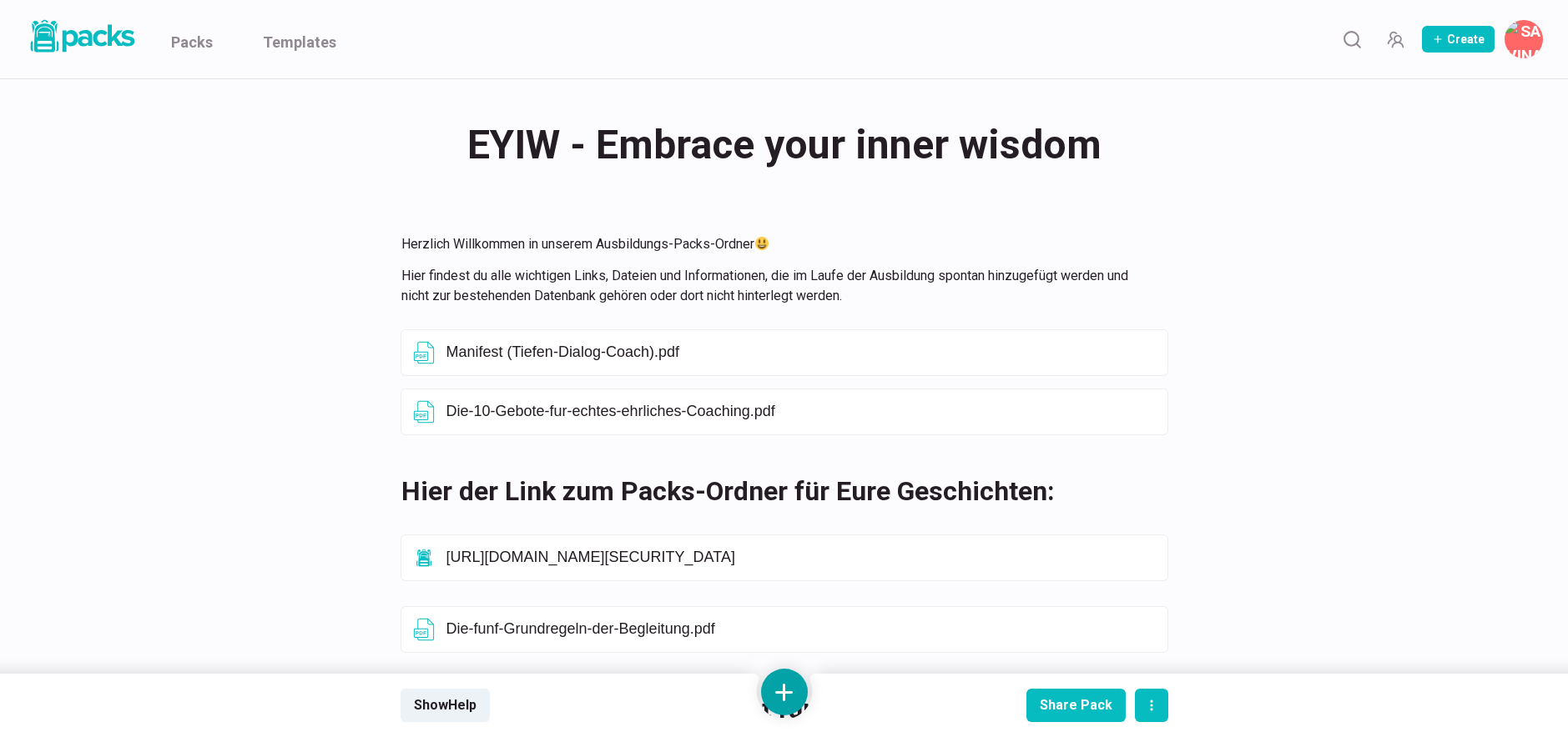
click at [786, 686] on button at bounding box center [784, 692] width 47 height 47
click at [781, 517] on button "Add text" at bounding box center [784, 517] width 149 height 41
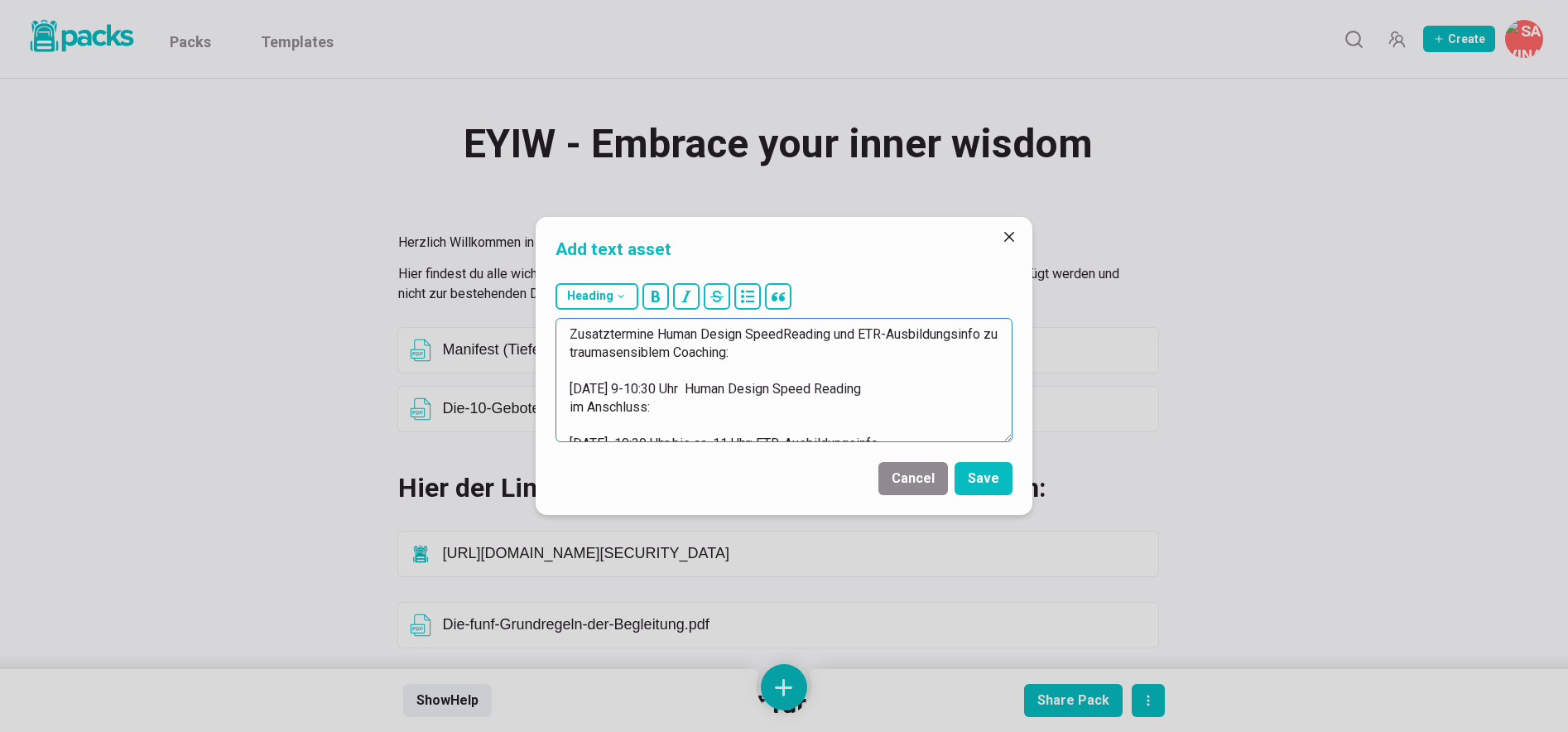
drag, startPoint x: 632, startPoint y: 343, endPoint x: 553, endPoint y: 329, distance: 80.2
click at [553, 329] on div "Heading # H1 ## H2 ### H3 Zusatztermine Human Design SpeedReading und ETR-Ausbi…" at bounding box center [784, 363] width 497 height 172
click at [614, 297] on button "Heading" at bounding box center [597, 296] width 83 height 26
click at [604, 383] on button "## H2" at bounding box center [601, 378] width 89 height 41
type textarea "## Zusatztermine Human Design SpeedReading und ETR-Ausbildungsinfo zu traumasen…"
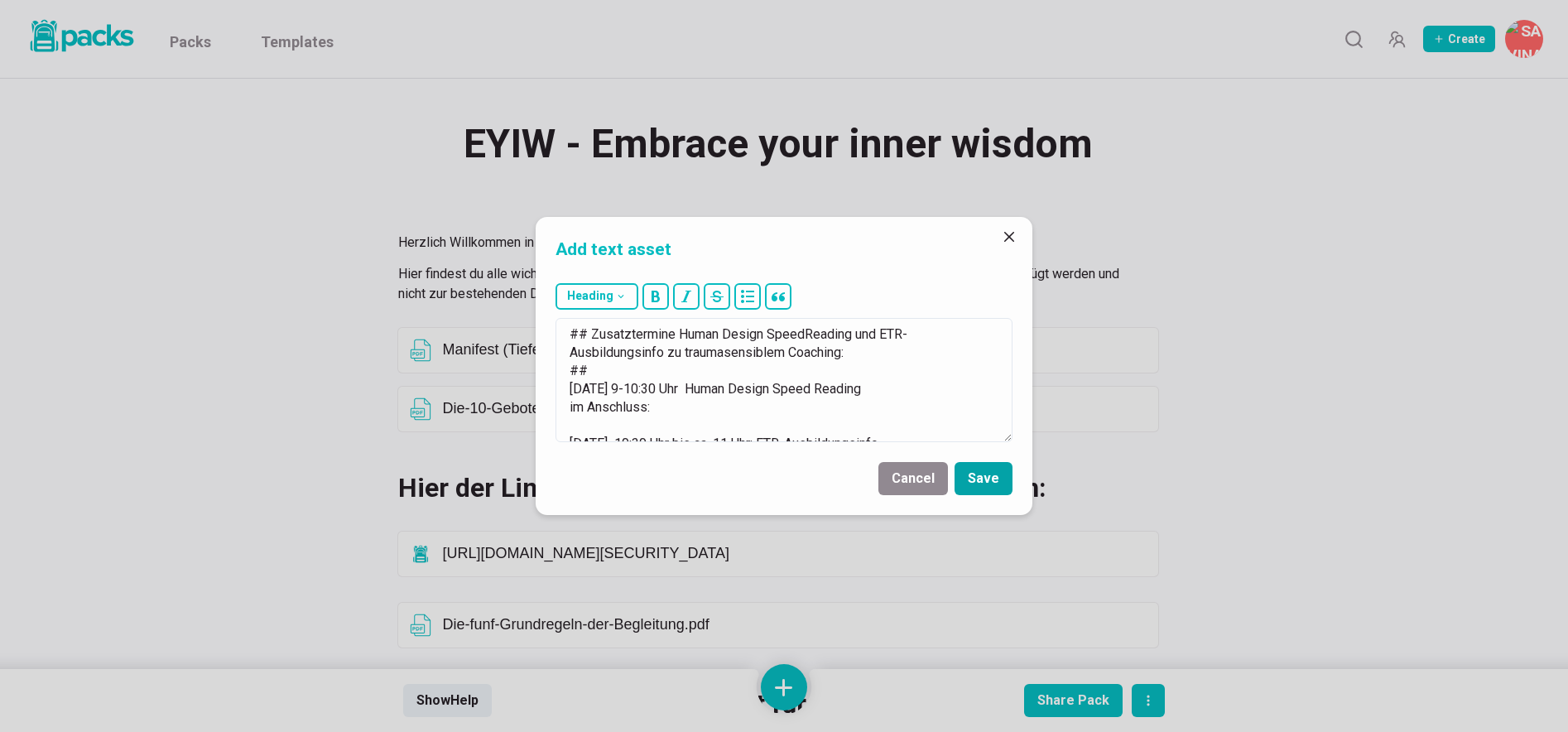
click at [996, 476] on button "Save" at bounding box center [984, 479] width 58 height 33
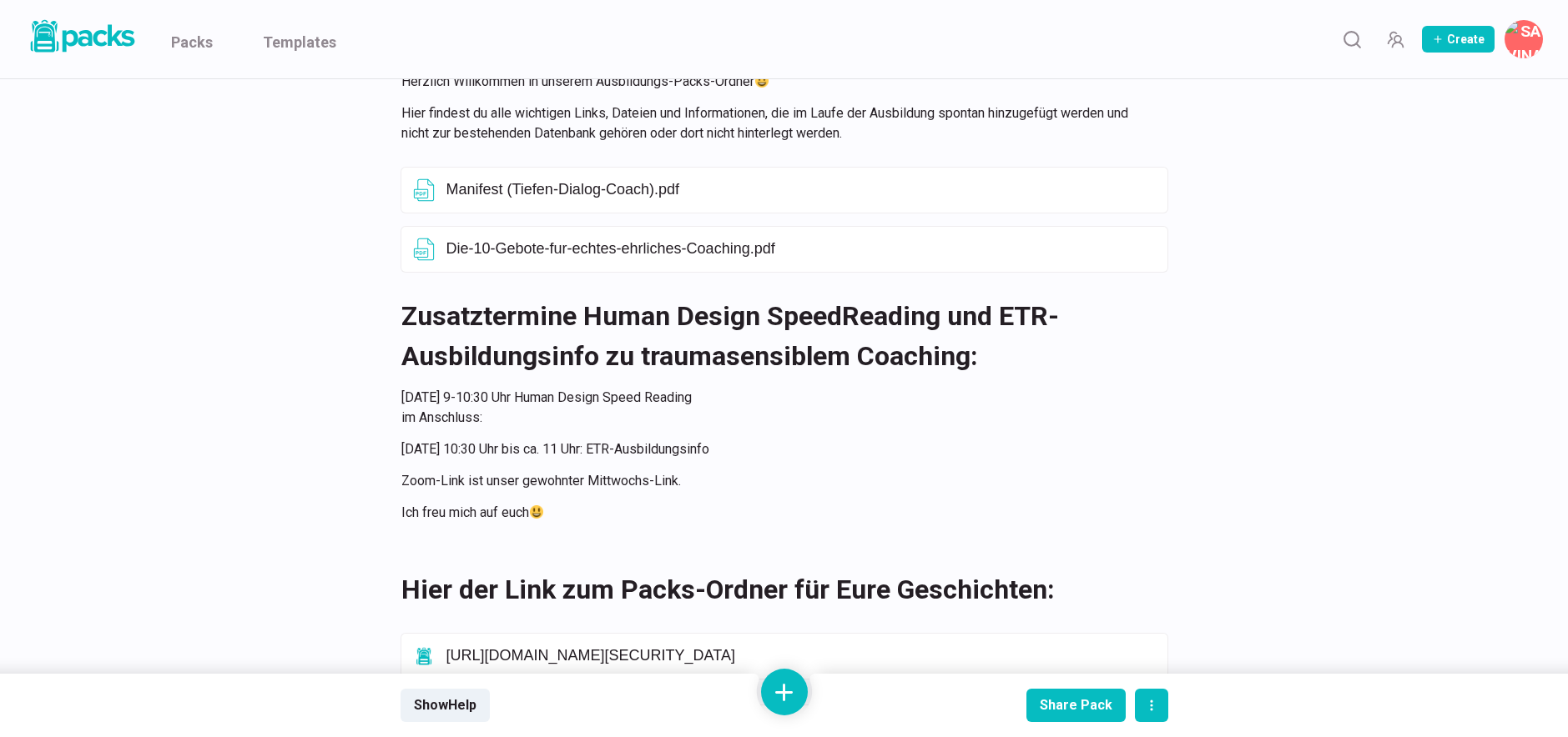
scroll to position [196, 0]
